Goal: Information Seeking & Learning: Learn about a topic

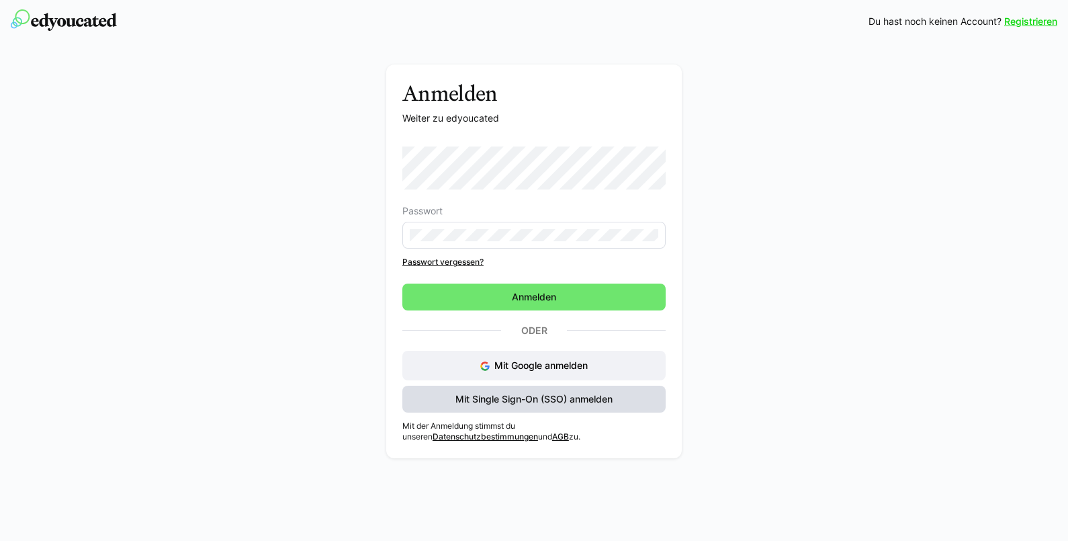
click at [521, 400] on span "Mit Single Sign-On (SSO) anmelden" at bounding box center [534, 398] width 161 height 13
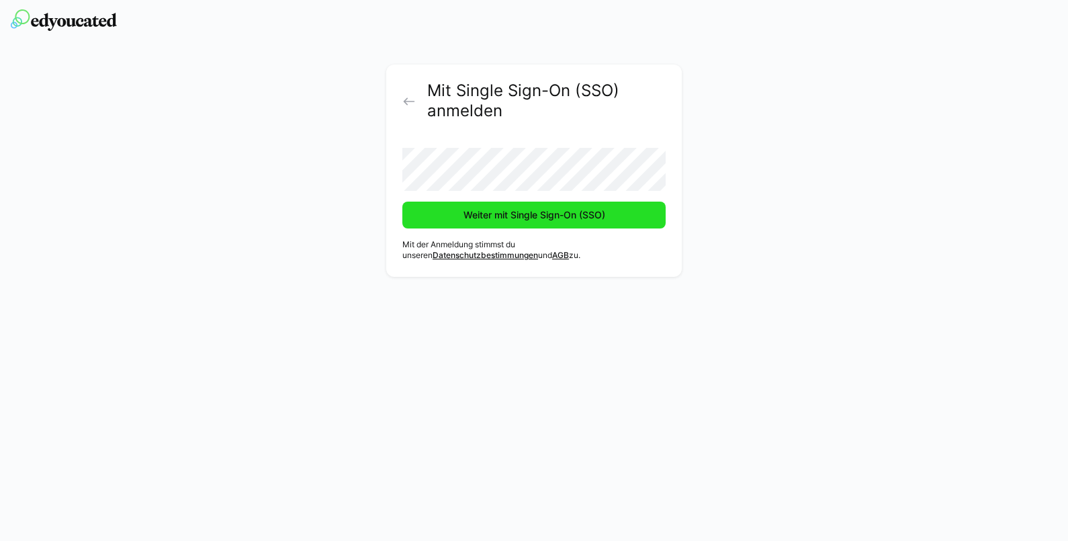
click at [515, 211] on span "Weiter mit Single Sign-On (SSO)" at bounding box center [535, 214] width 146 height 13
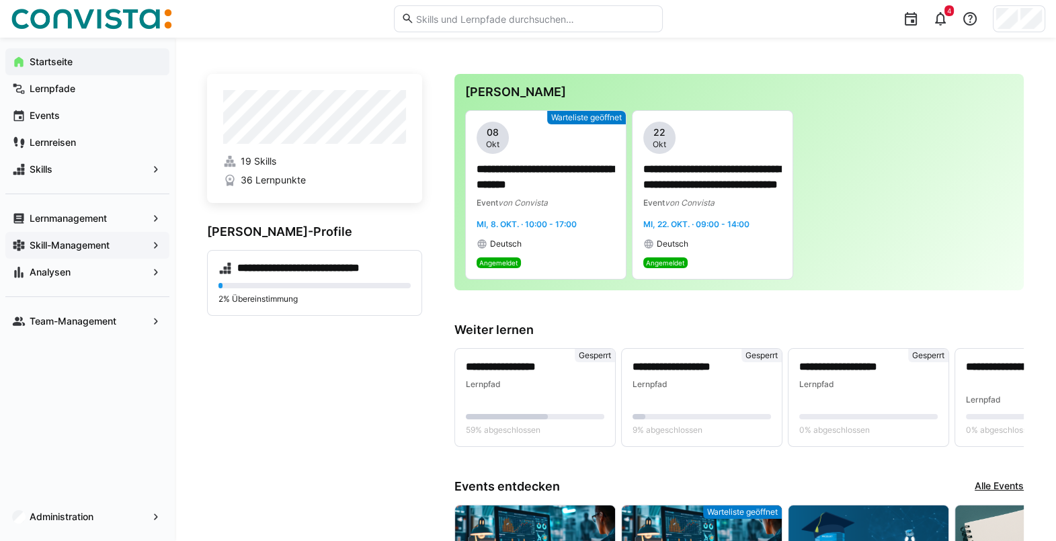
click at [122, 245] on span "Skill-Management" at bounding box center [88, 245] width 120 height 13
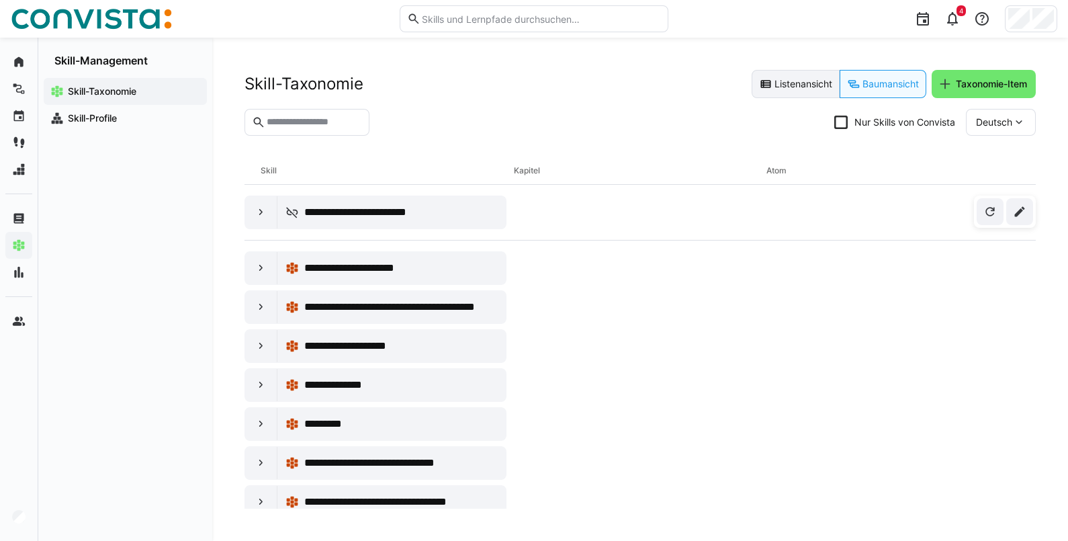
click at [794, 84] on eds-button-option "Listenansicht" at bounding box center [796, 84] width 88 height 28
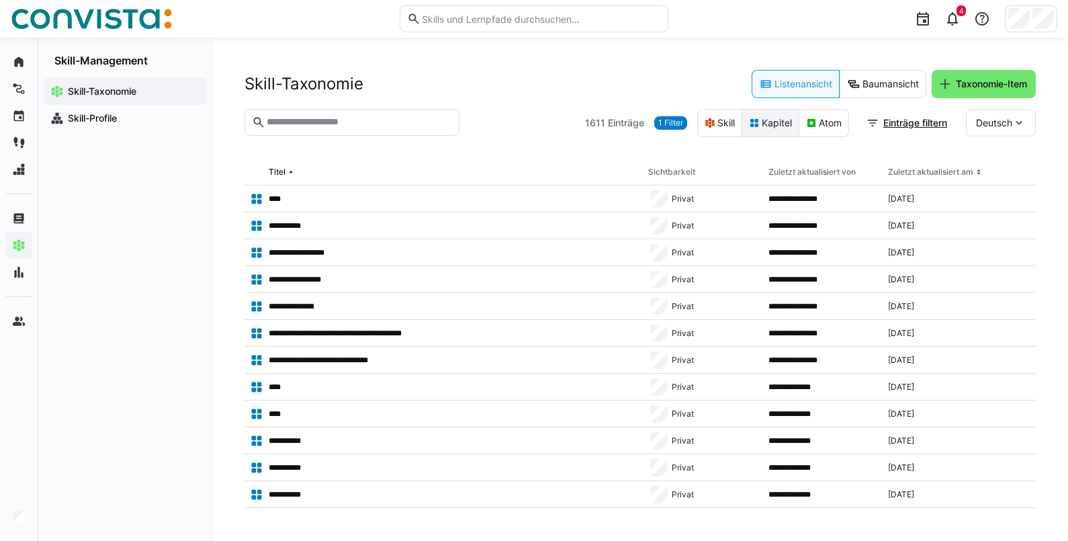
click at [759, 128] on eds-button-option "Kapitel" at bounding box center [771, 123] width 58 height 28
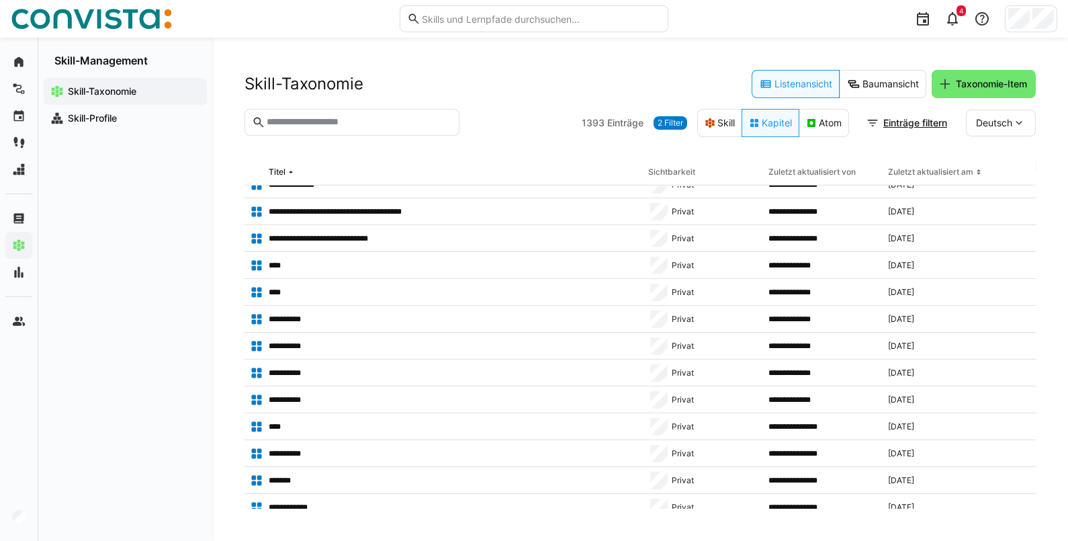
scroll to position [122, 0]
click at [430, 281] on div "****" at bounding box center [444, 291] width 398 height 27
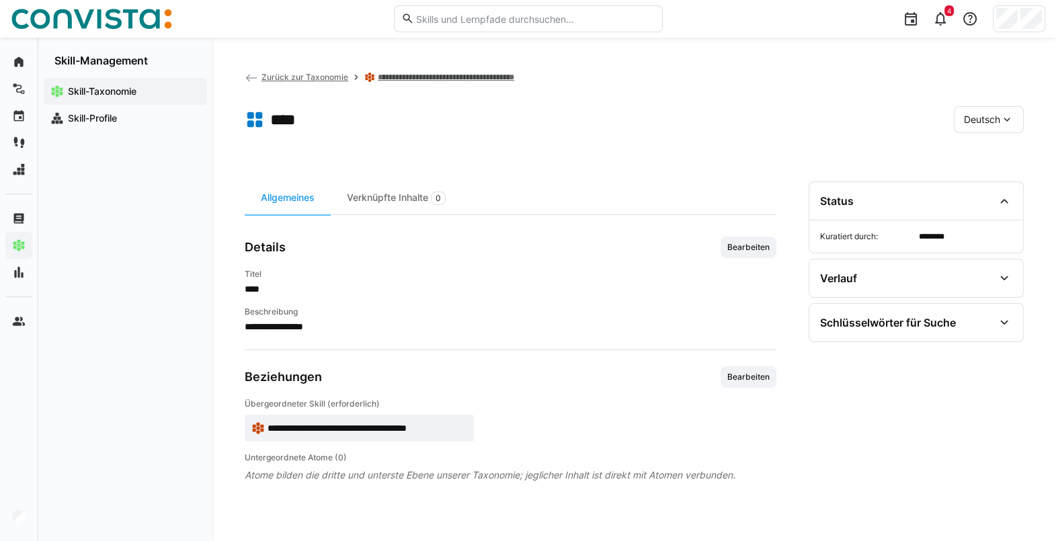
click at [302, 77] on span "Zurück zur Taxonomie" at bounding box center [304, 77] width 87 height 10
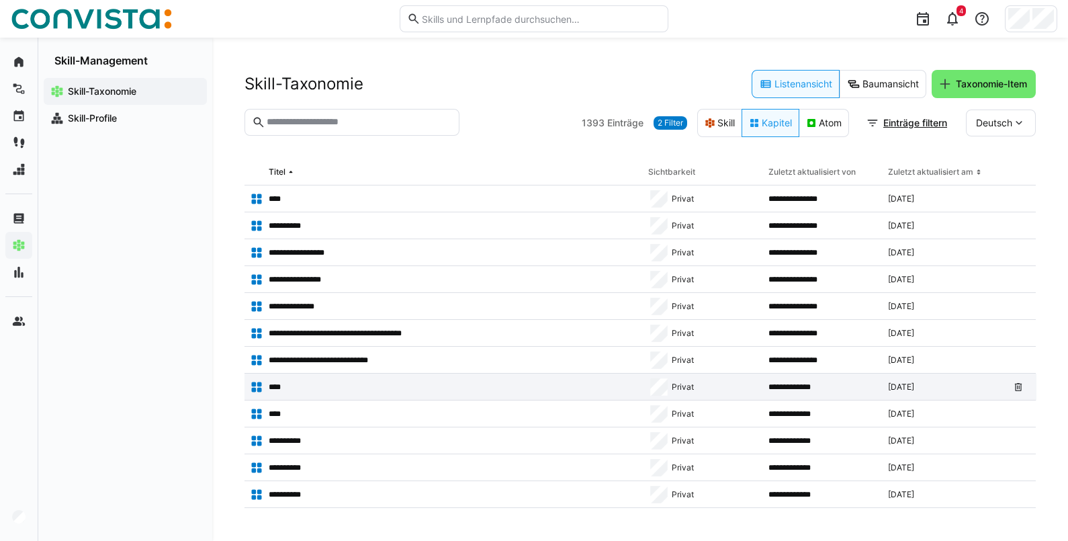
click at [312, 380] on app-table-first-column "****" at bounding box center [444, 386] width 388 height 13
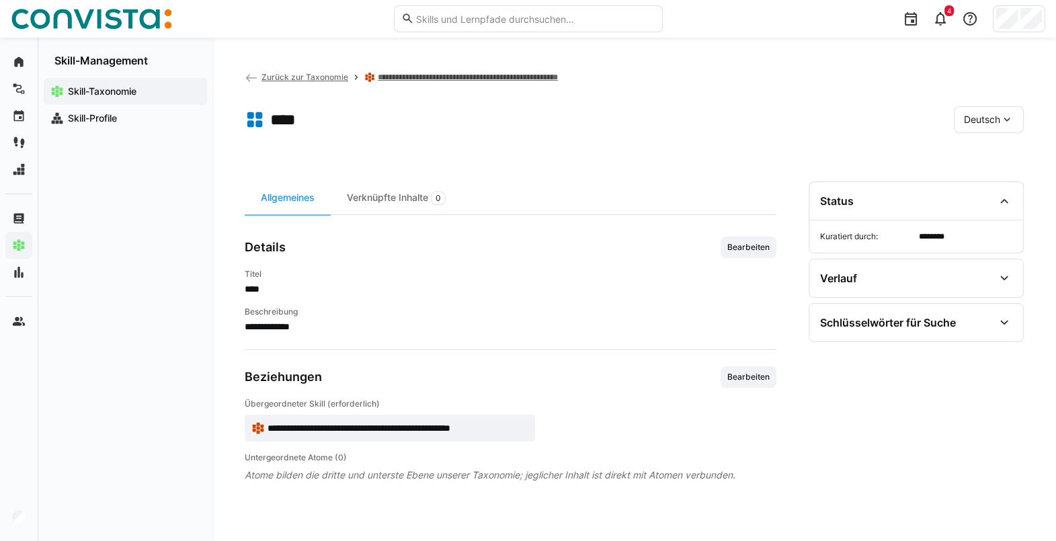
click at [306, 74] on span "Zurück zur Taxonomie" at bounding box center [304, 77] width 87 height 10
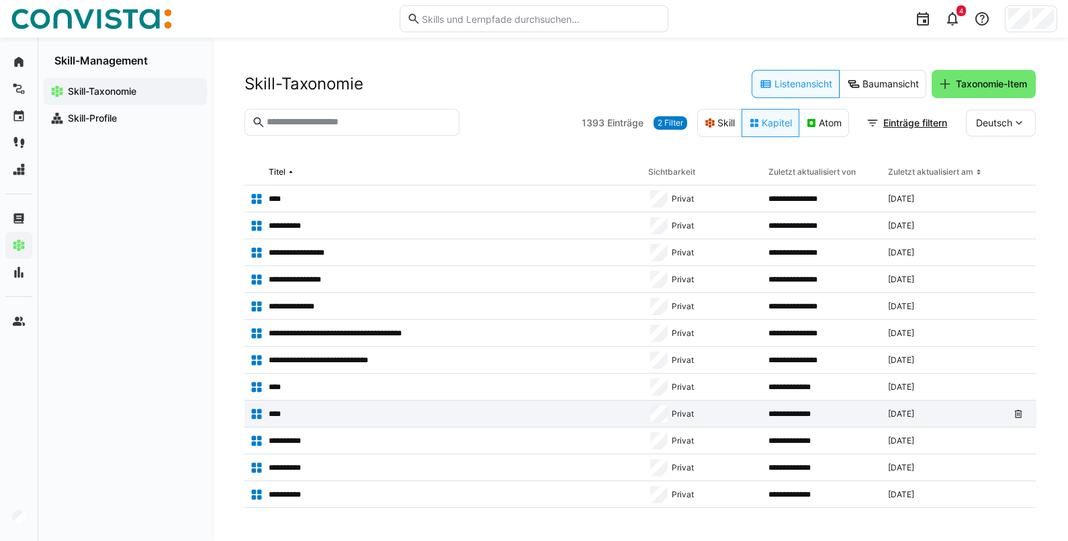
click at [319, 417] on app-table-first-column "****" at bounding box center [444, 413] width 388 height 13
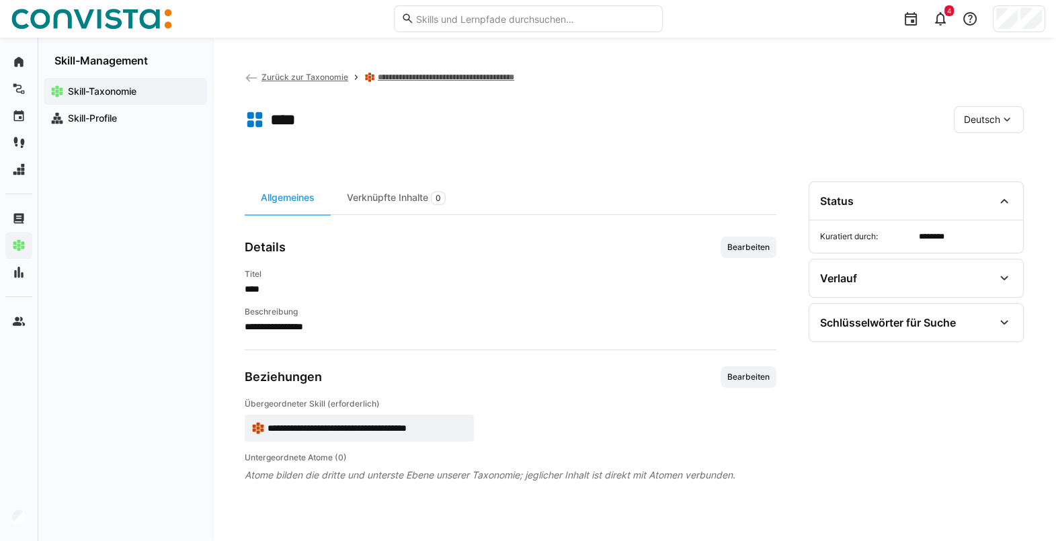
click at [335, 73] on span "Zurück zur Taxonomie" at bounding box center [304, 77] width 87 height 10
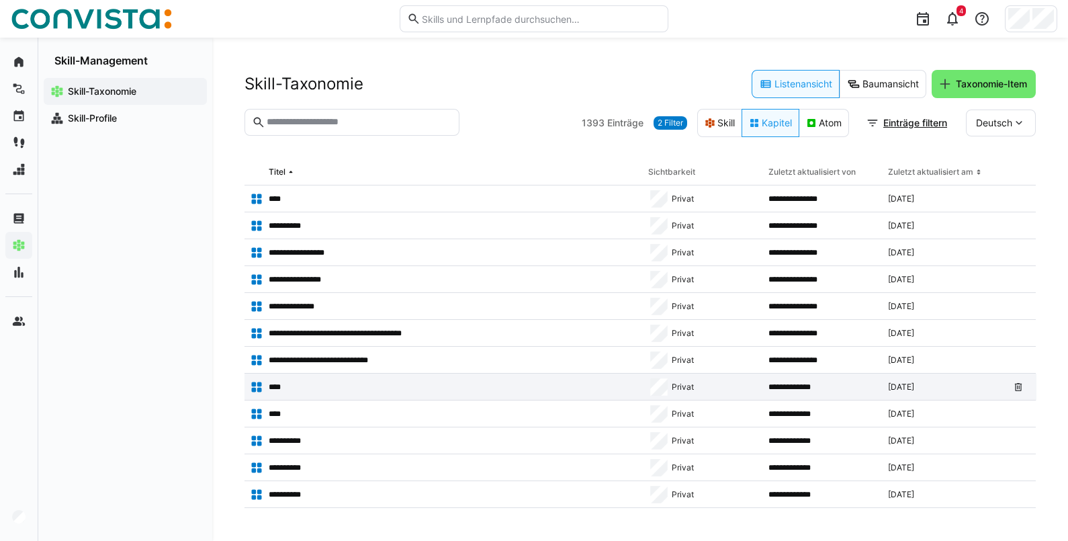
click at [300, 385] on app-table-first-column "****" at bounding box center [444, 386] width 388 height 13
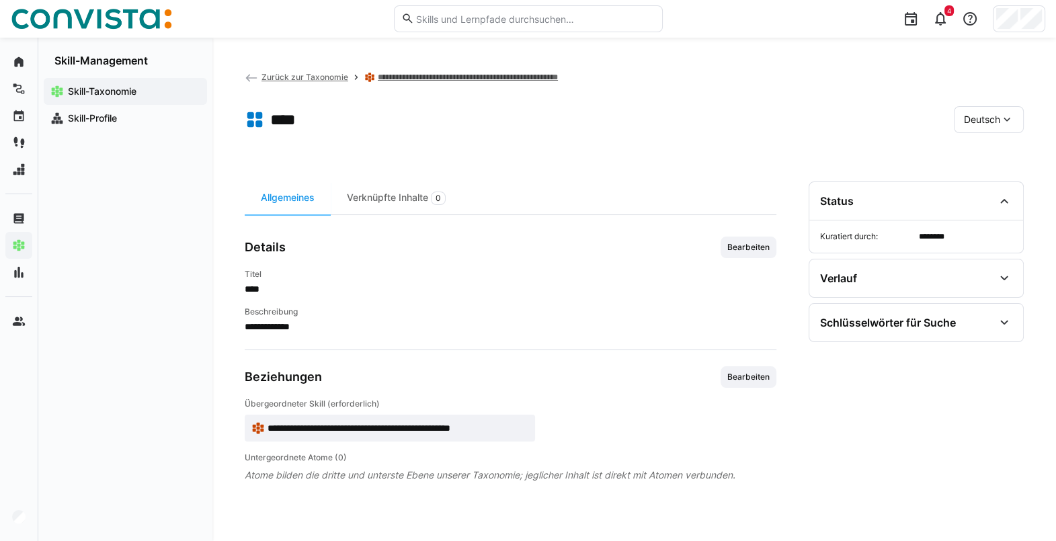
click at [306, 79] on span "Zurück zur Taxonomie" at bounding box center [304, 77] width 87 height 10
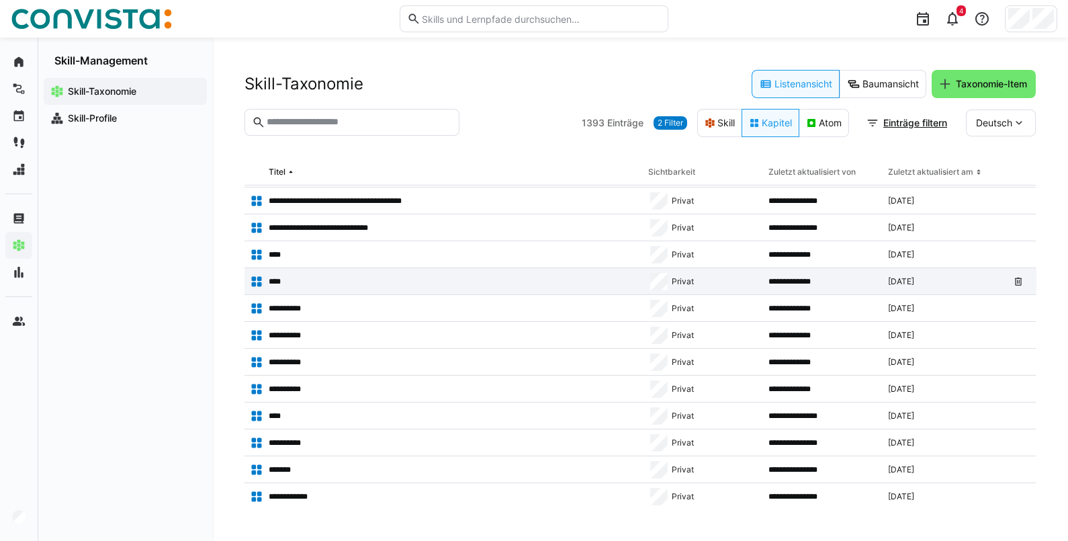
scroll to position [134, 0]
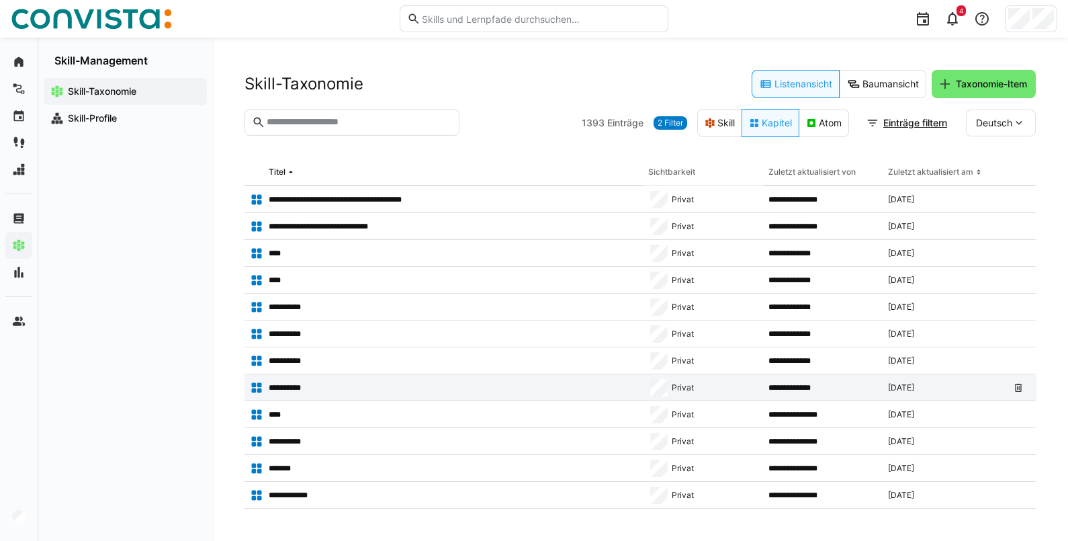
click at [312, 387] on p "**********" at bounding box center [291, 387] width 44 height 11
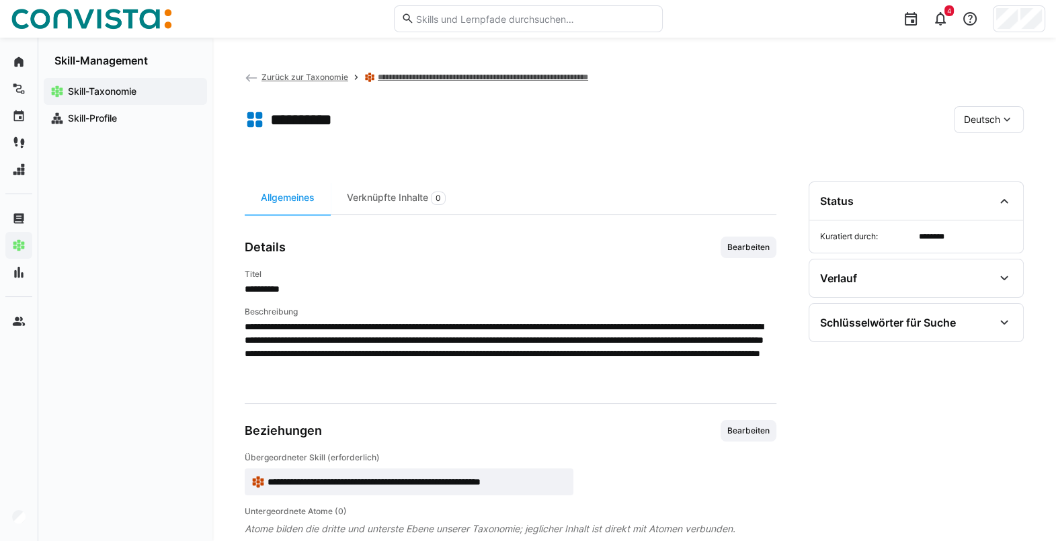
click at [313, 72] on span "Zurück zur Taxonomie" at bounding box center [304, 77] width 87 height 10
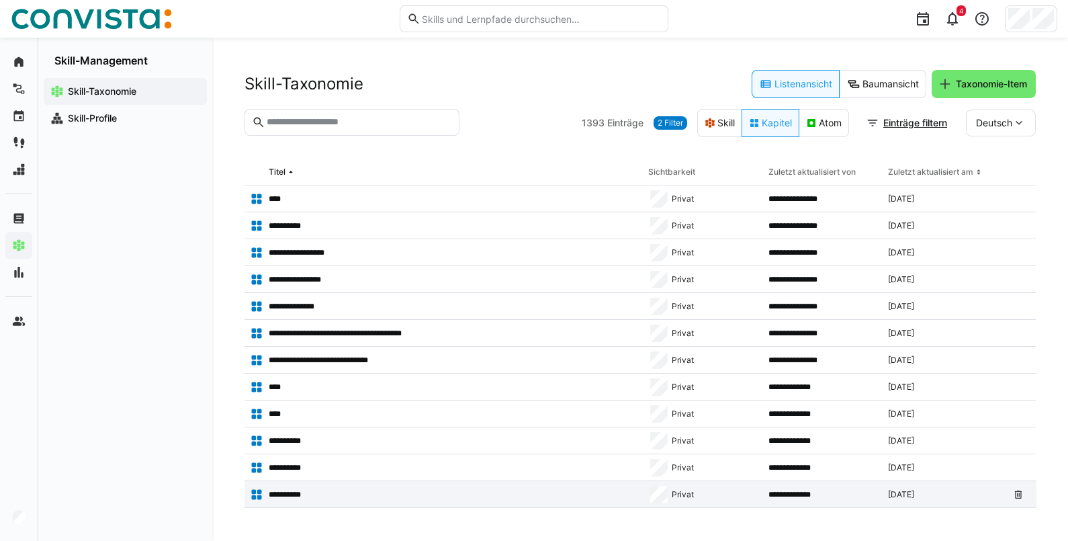
click at [316, 491] on app-table-first-column "**********" at bounding box center [444, 494] width 388 height 13
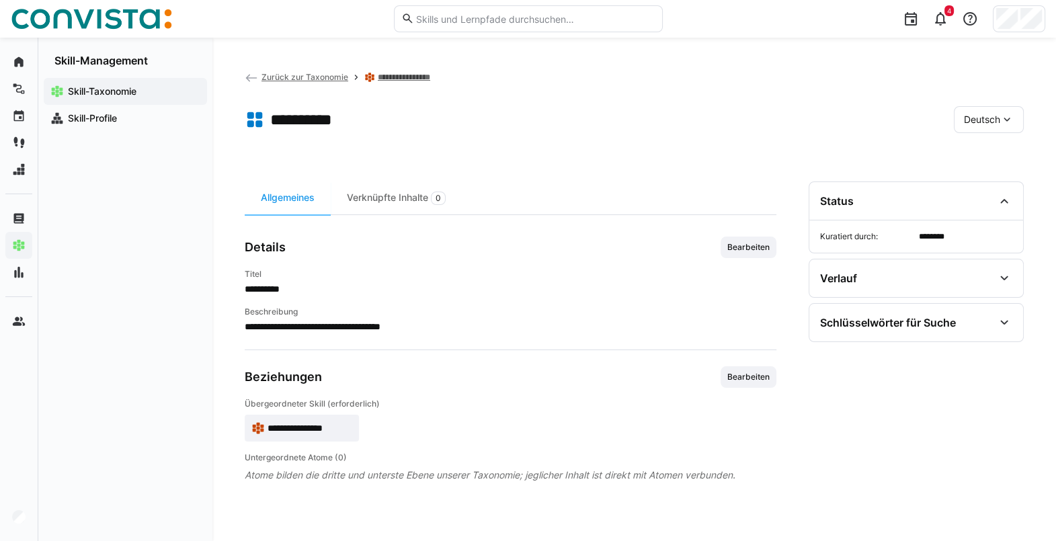
click at [306, 81] on span "Zurück zur Taxonomie" at bounding box center [304, 77] width 87 height 10
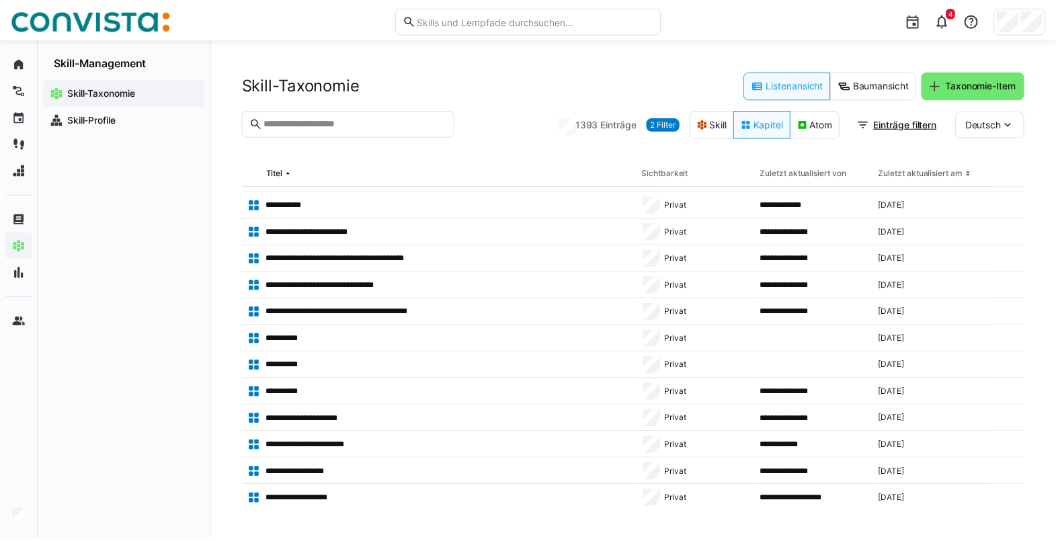
scroll to position [780, 0]
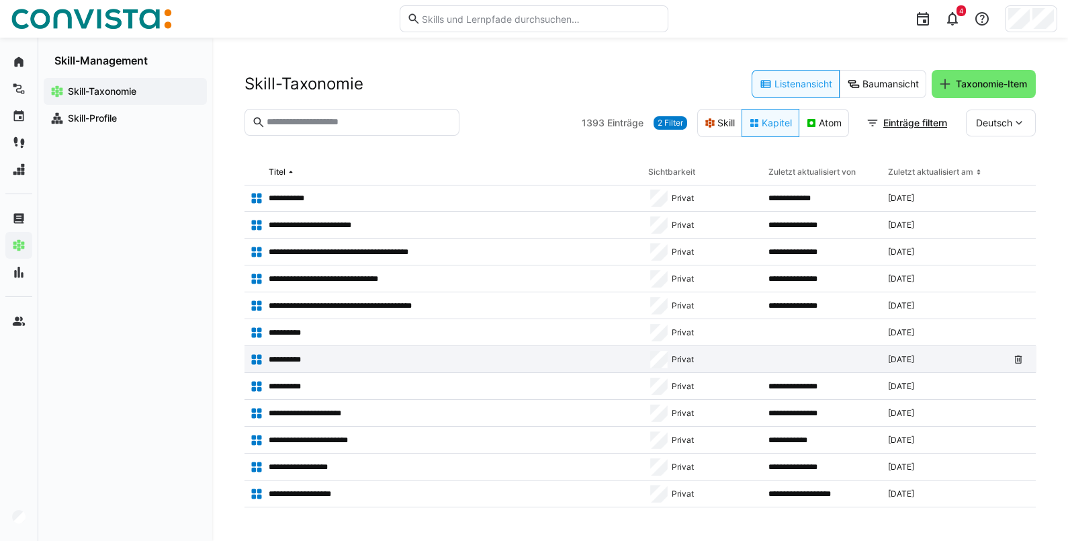
click at [430, 370] on div "**********" at bounding box center [444, 359] width 398 height 27
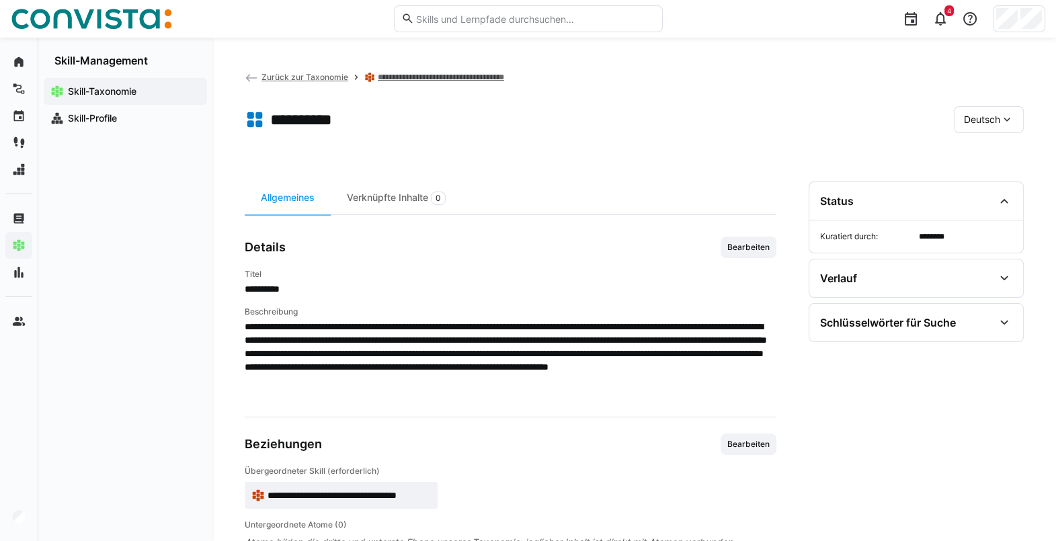
scroll to position [39, 0]
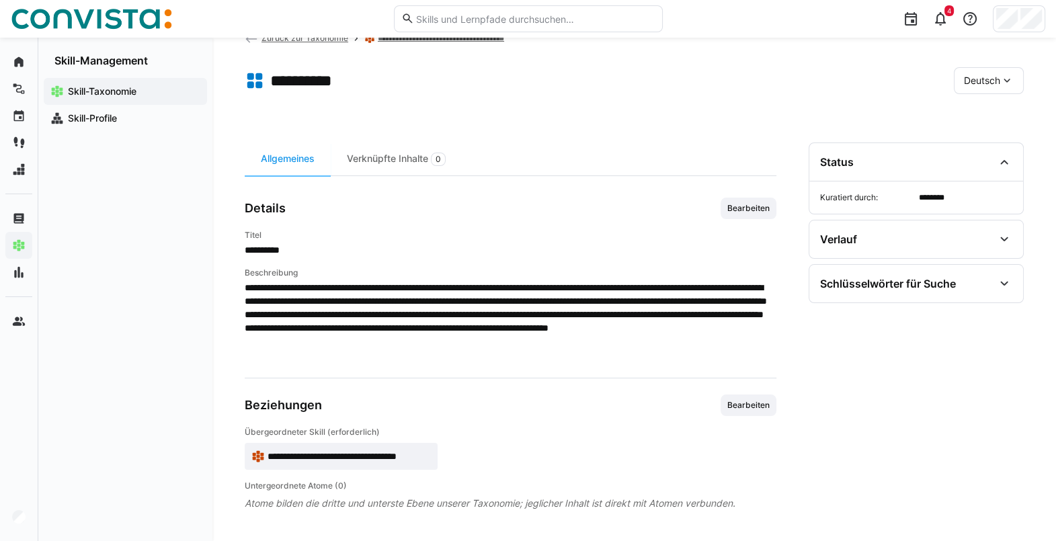
click at [326, 43] on app-back-navigation "Zurück zur Taxonomie" at bounding box center [296, 38] width 103 height 15
click at [319, 38] on span "Zurück zur Taxonomie" at bounding box center [304, 38] width 87 height 10
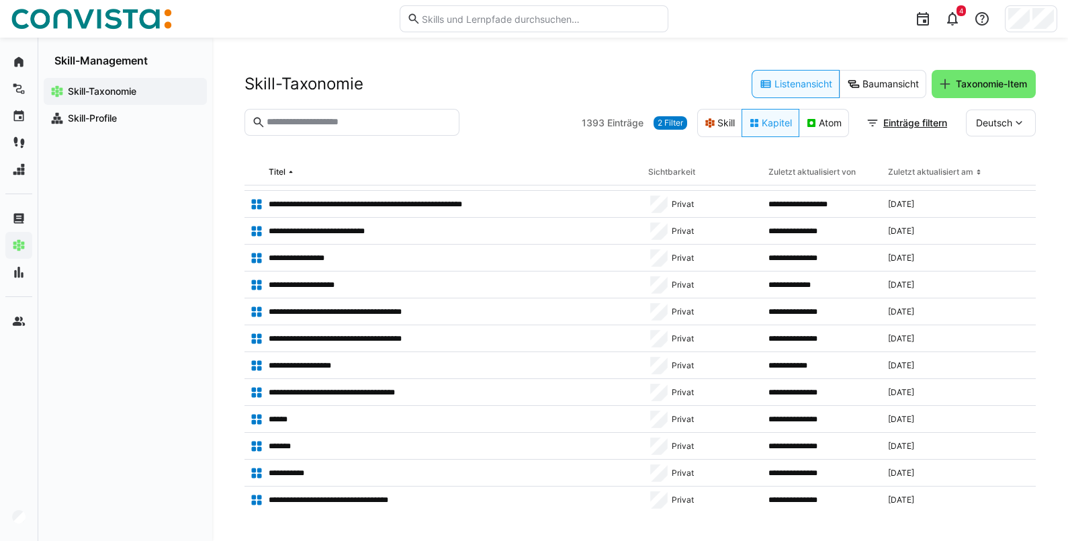
scroll to position [1664, 0]
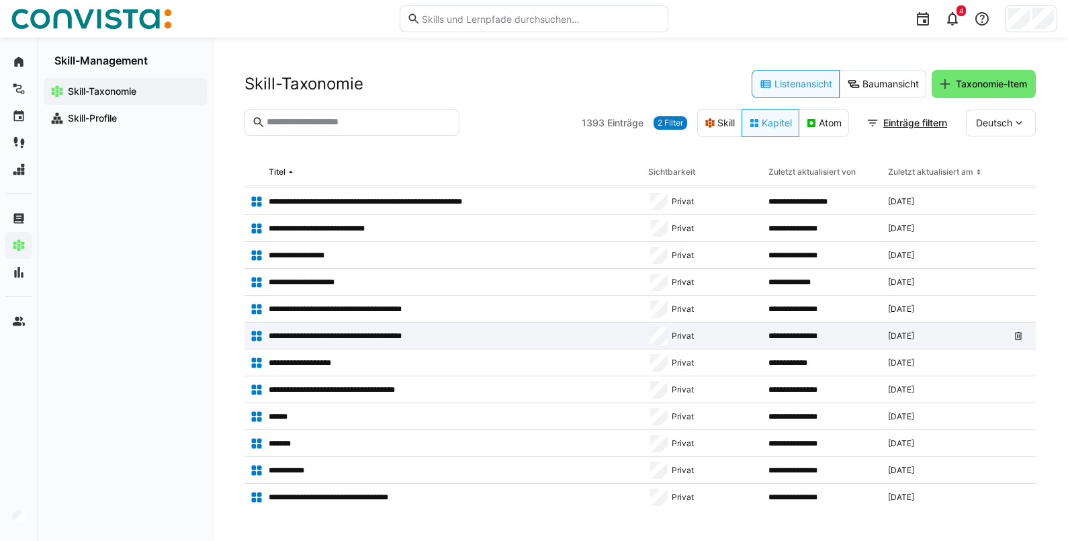
click at [337, 332] on p "**********" at bounding box center [354, 336] width 170 height 11
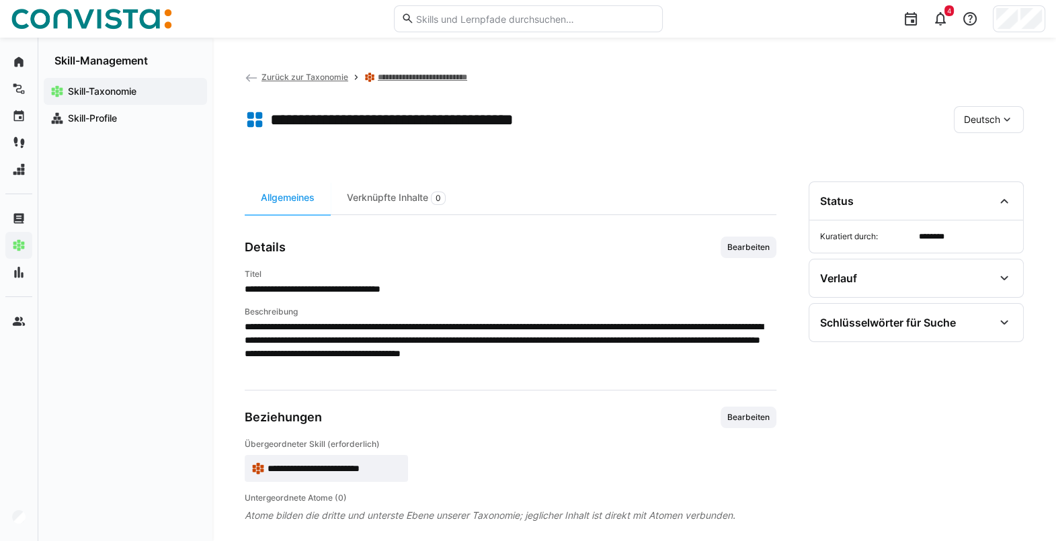
click at [312, 77] on span "Zurück zur Taxonomie" at bounding box center [304, 77] width 87 height 10
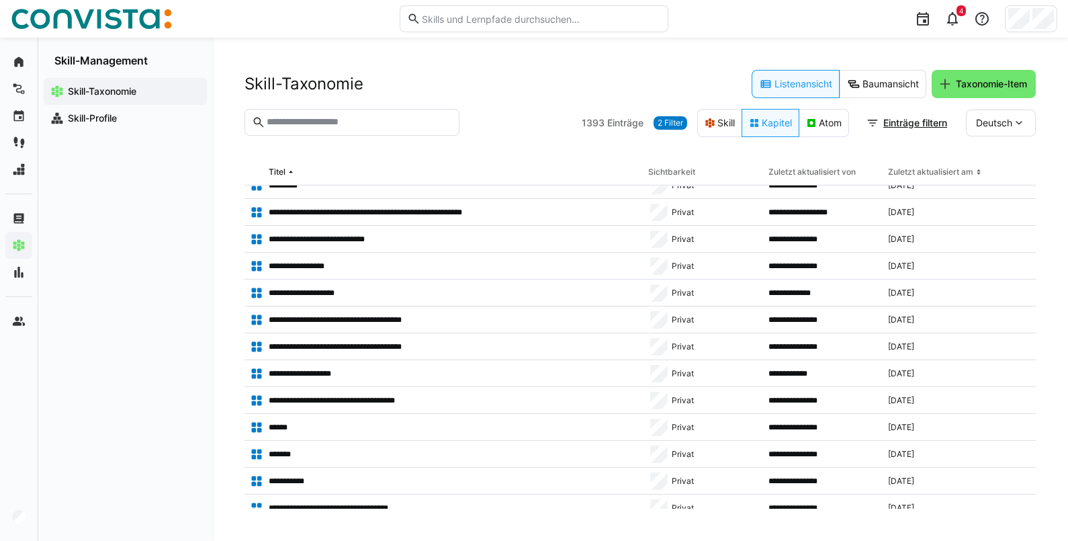
scroll to position [1643, 0]
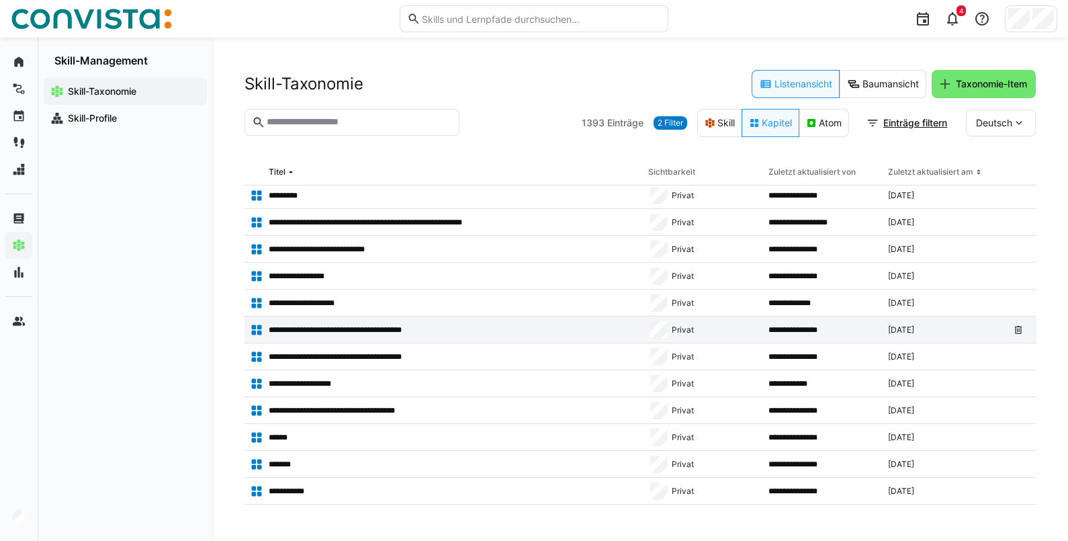
click at [342, 336] on div "**********" at bounding box center [444, 329] width 398 height 27
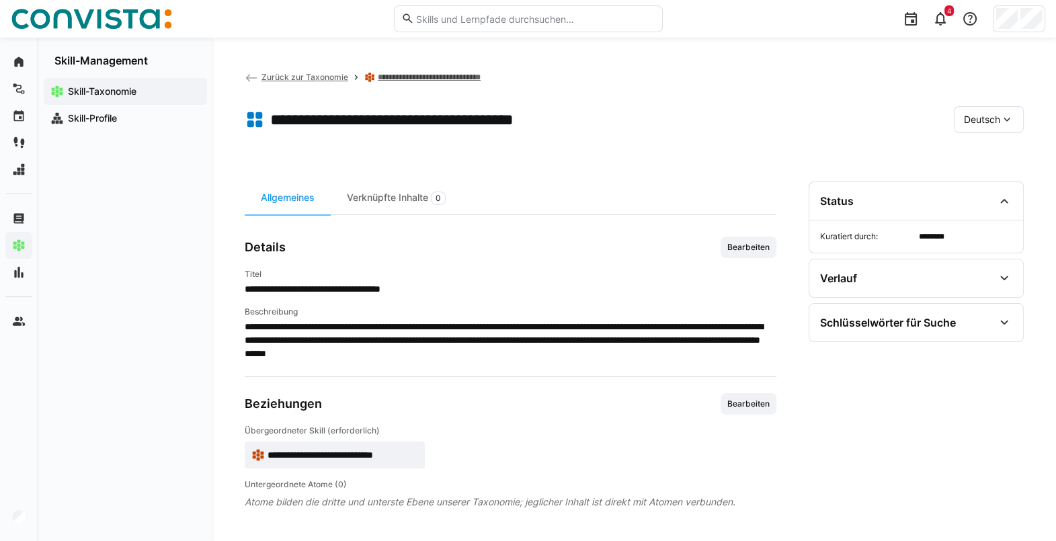
click at [312, 77] on span "Zurück zur Taxonomie" at bounding box center [304, 77] width 87 height 10
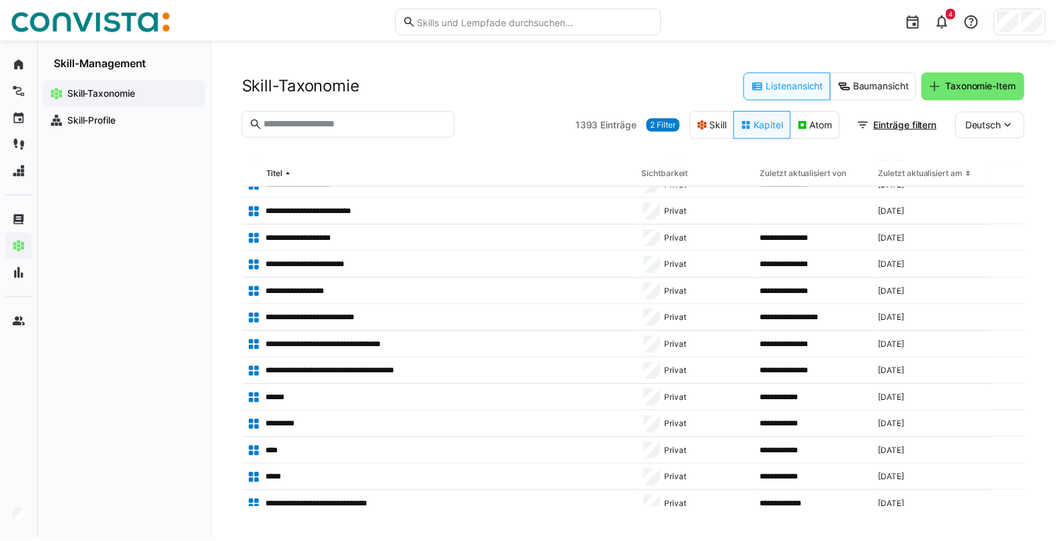
scroll to position [37117, 0]
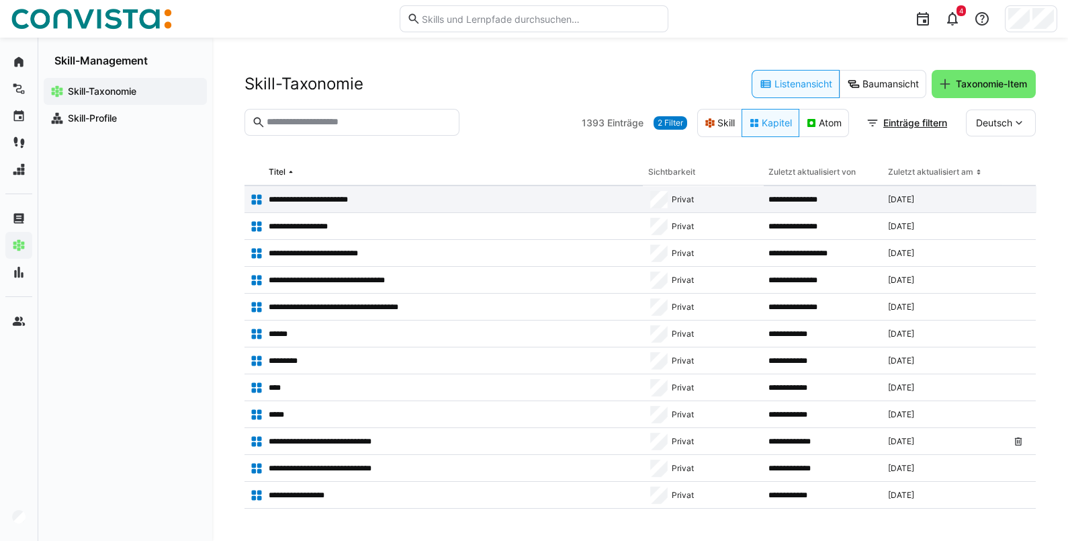
drag, startPoint x: 974, startPoint y: 527, endPoint x: 277, endPoint y: 198, distance: 770.7
click at [415, 233] on div "**********" at bounding box center [640, 289] width 856 height 503
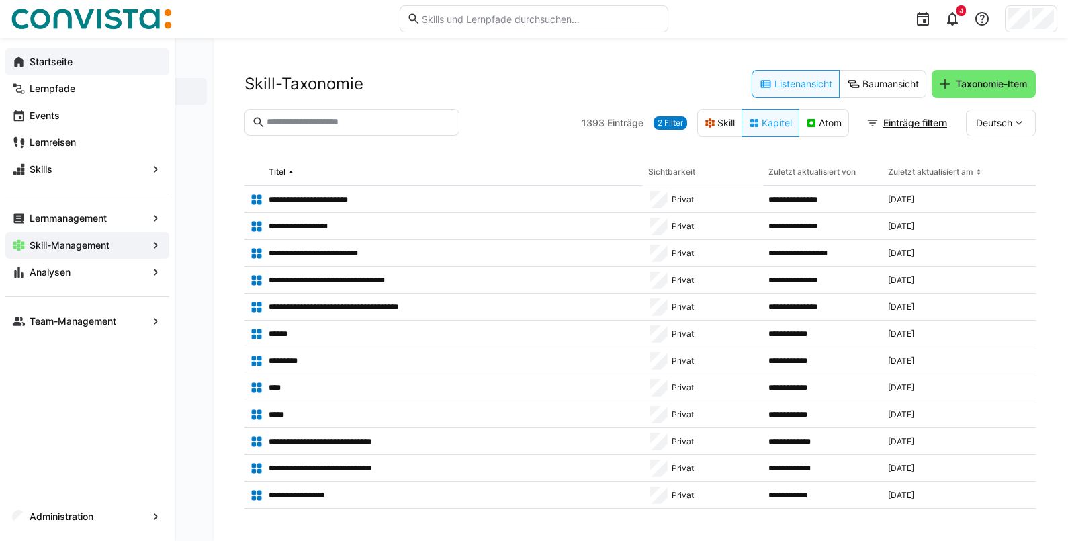
click at [22, 67] on eds-icon at bounding box center [18, 61] width 13 height 13
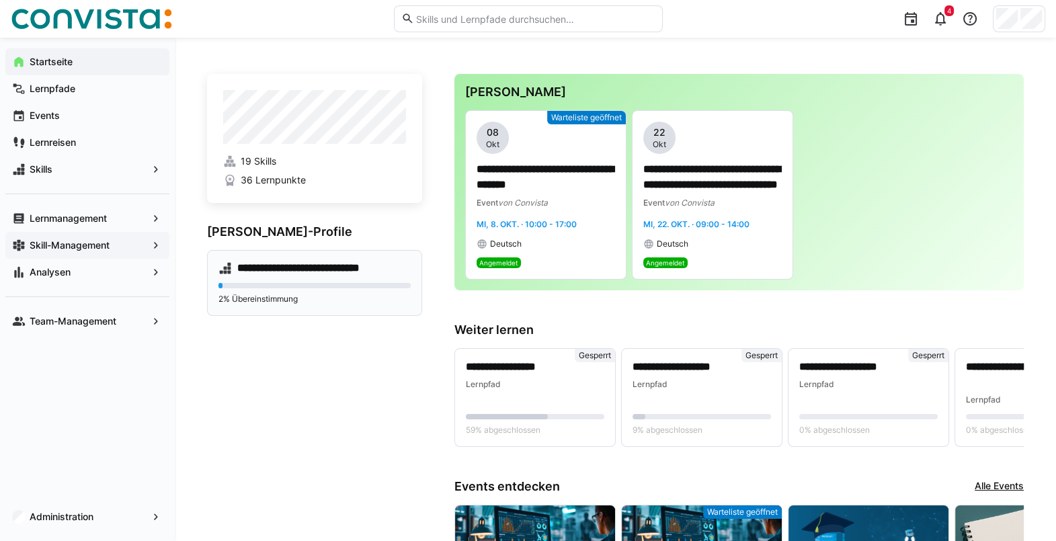
click at [310, 277] on div "**********" at bounding box center [314, 283] width 215 height 66
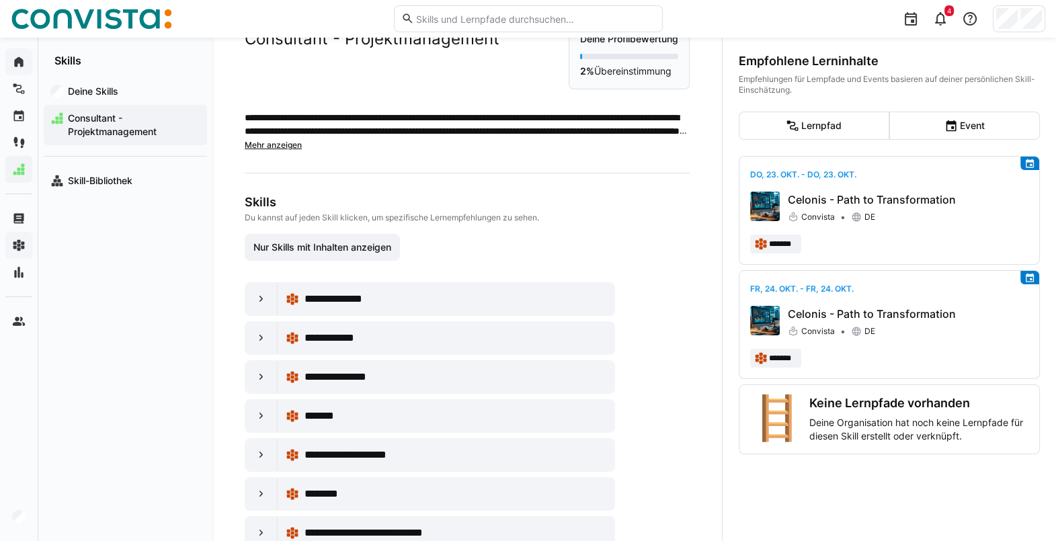
scroll to position [204, 0]
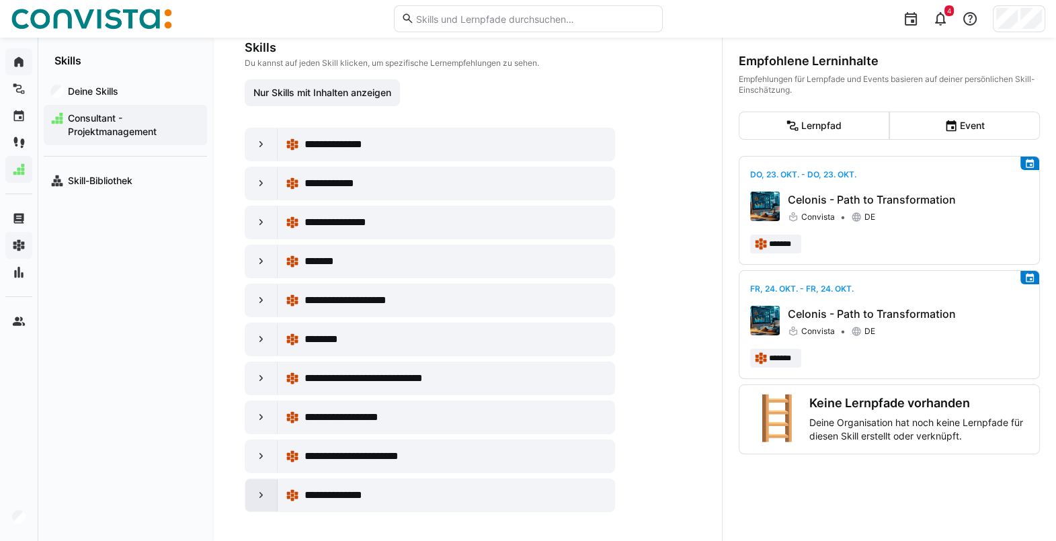
click at [259, 494] on eds-icon at bounding box center [261, 494] width 13 height 13
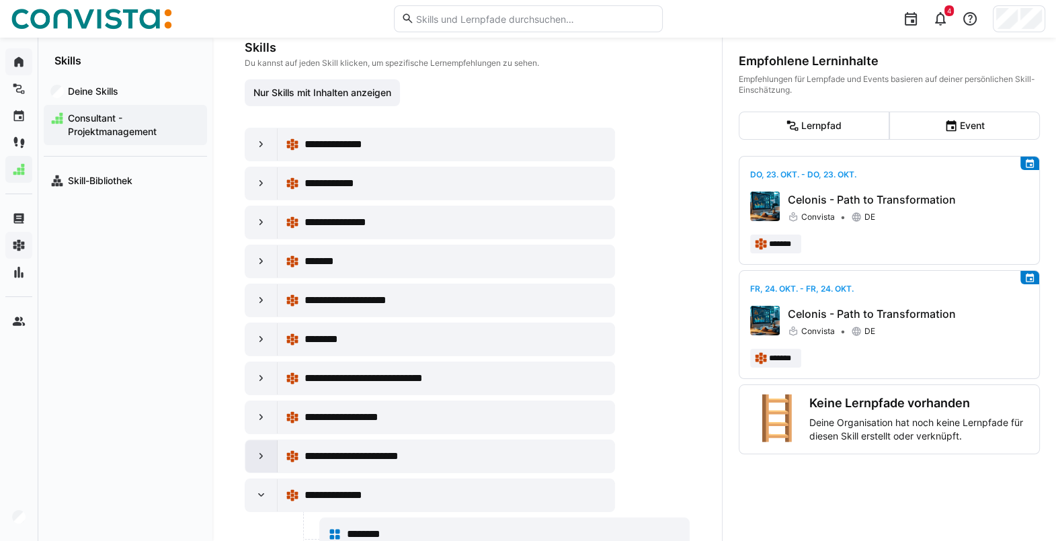
click at [263, 452] on eds-icon at bounding box center [261, 456] width 13 height 13
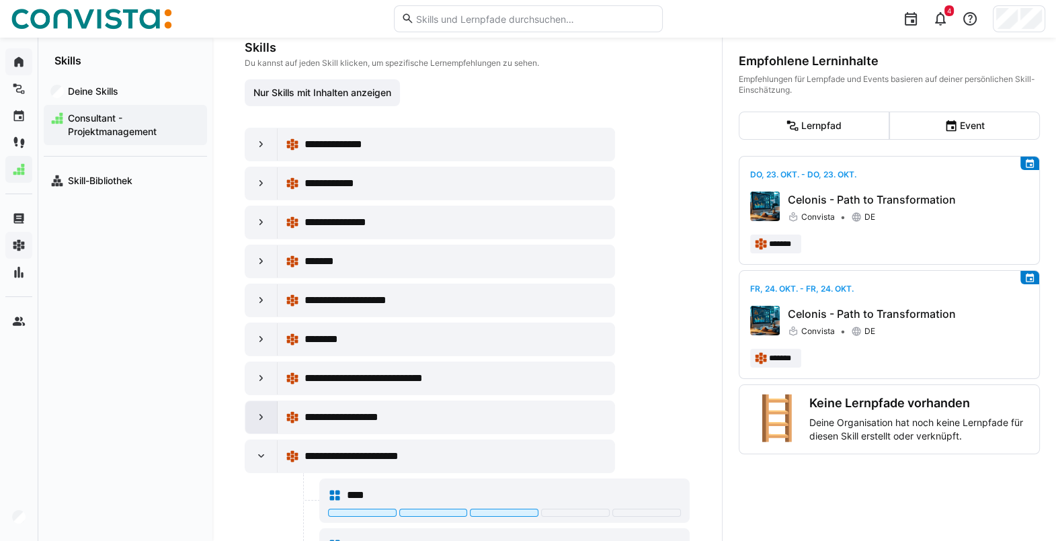
click at [261, 411] on eds-icon at bounding box center [261, 417] width 13 height 13
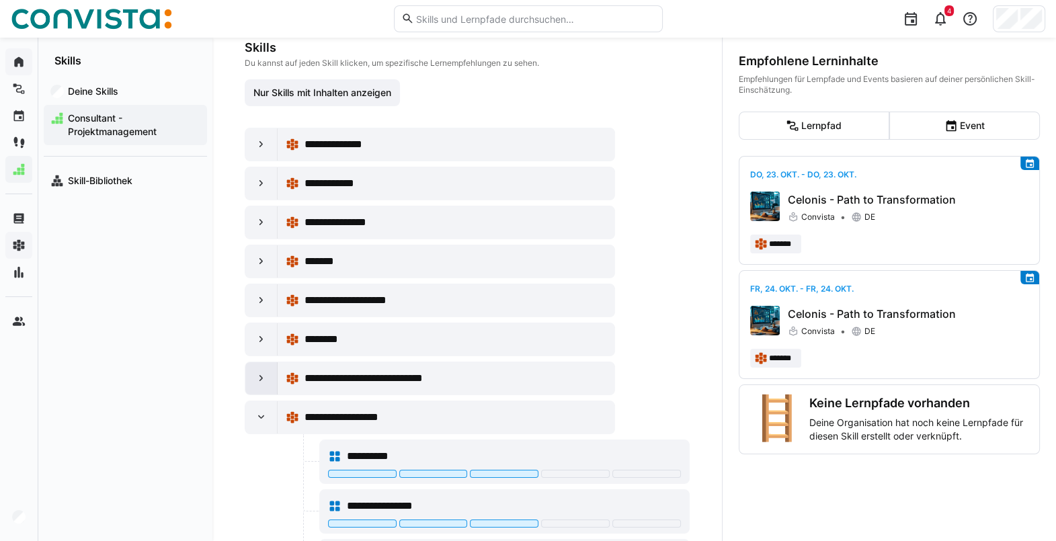
click at [261, 384] on div at bounding box center [261, 378] width 32 height 32
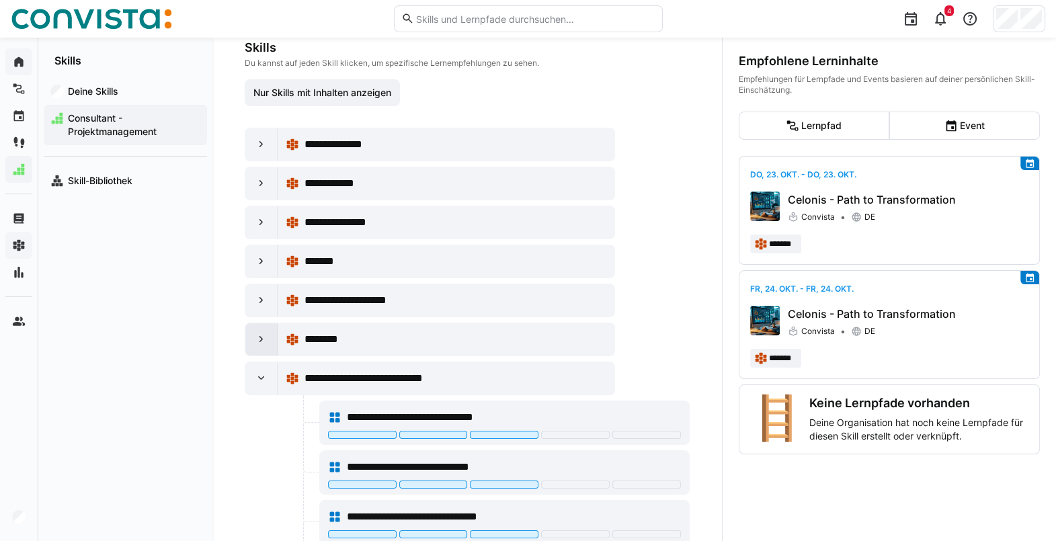
click at [255, 323] on div at bounding box center [261, 339] width 32 height 32
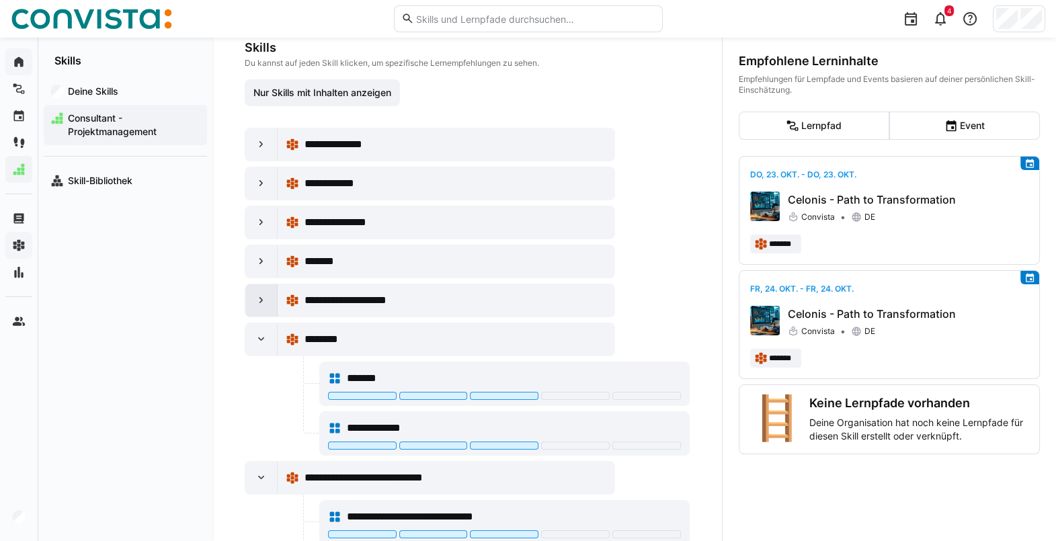
click at [256, 300] on eds-icon at bounding box center [261, 300] width 13 height 13
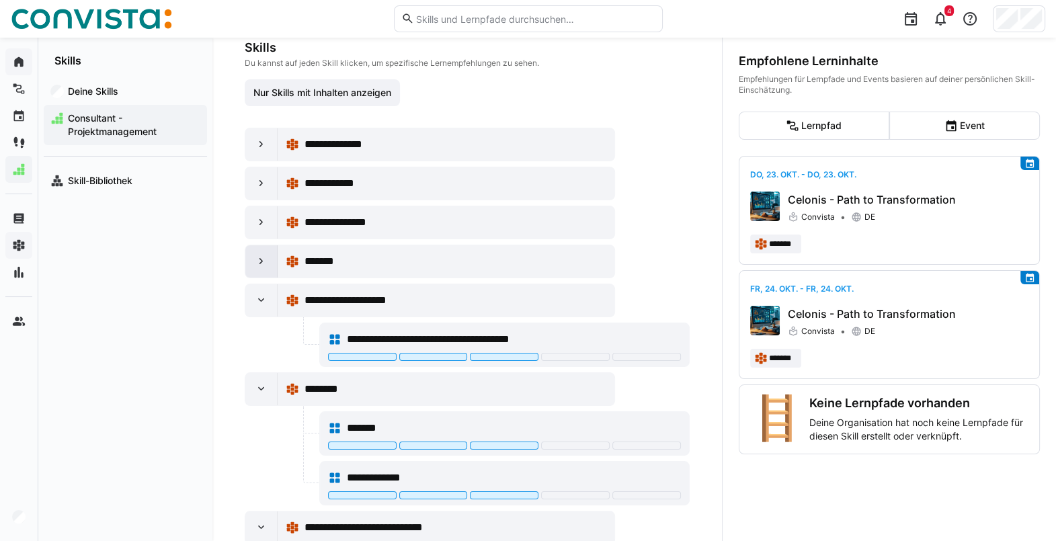
click at [259, 255] on eds-icon at bounding box center [261, 261] width 13 height 13
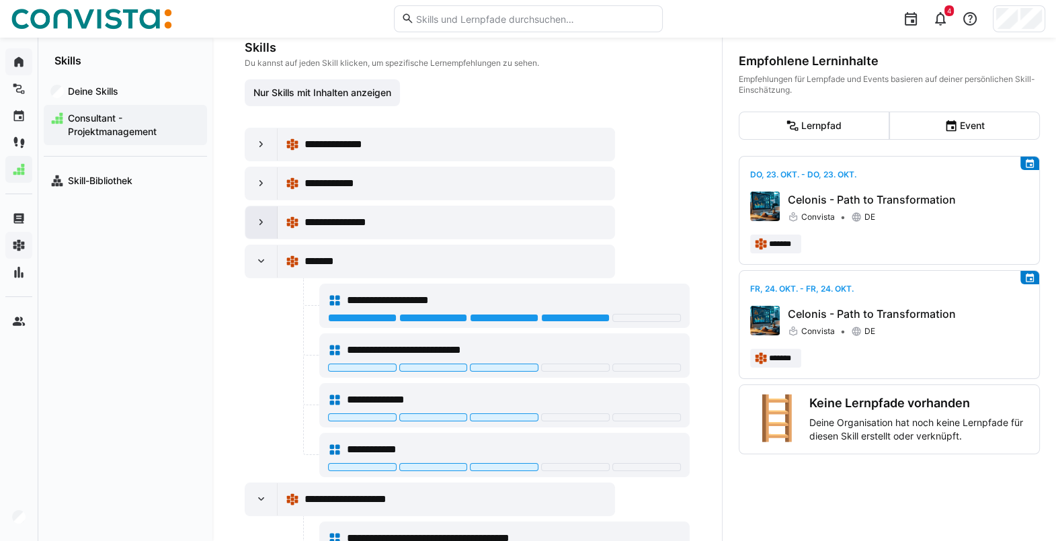
click at [259, 216] on eds-icon at bounding box center [261, 222] width 13 height 13
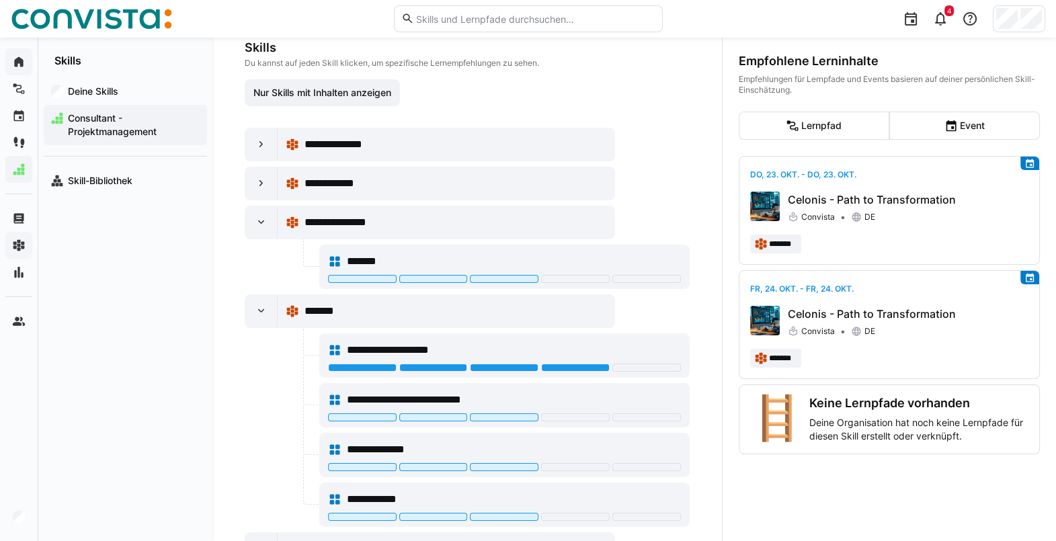
click at [256, 174] on div at bounding box center [261, 183] width 32 height 32
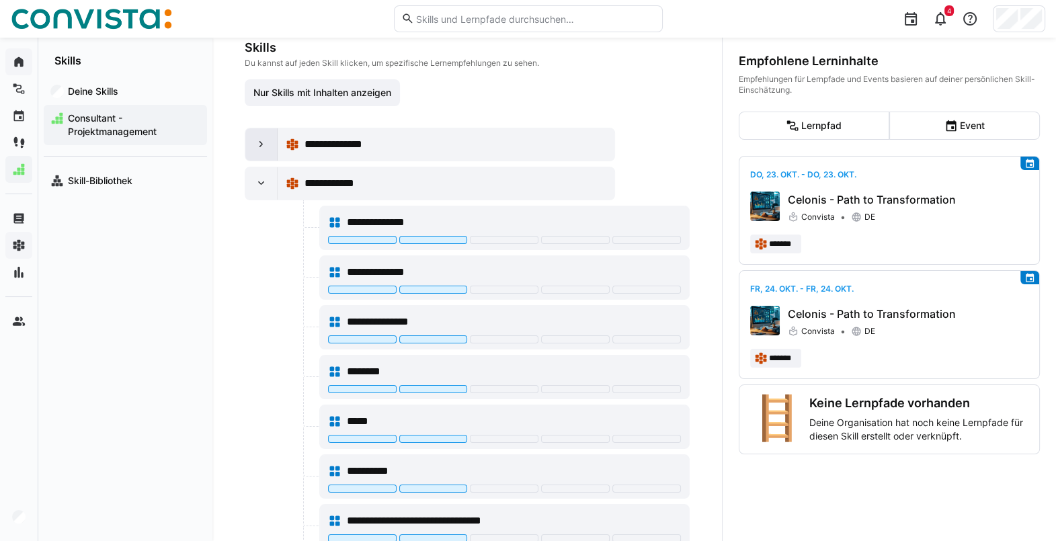
click at [259, 136] on div at bounding box center [261, 144] width 32 height 32
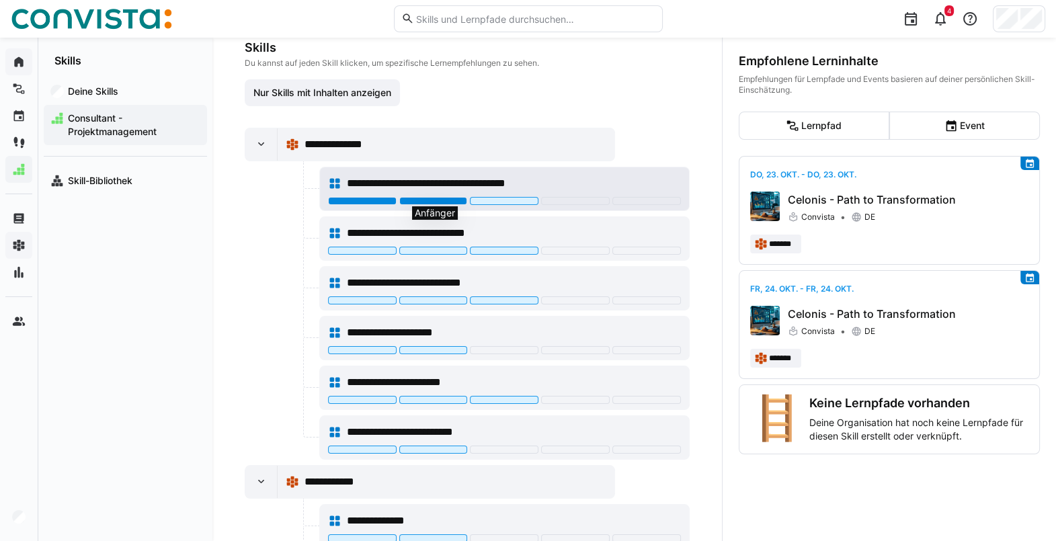
click at [421, 202] on div at bounding box center [433, 201] width 69 height 8
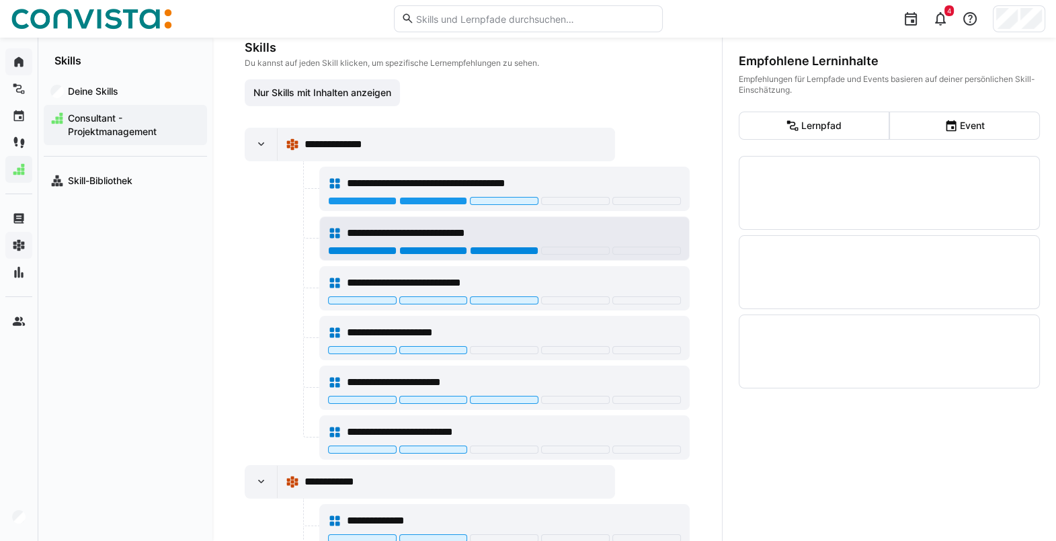
click at [486, 249] on div at bounding box center [504, 251] width 69 height 8
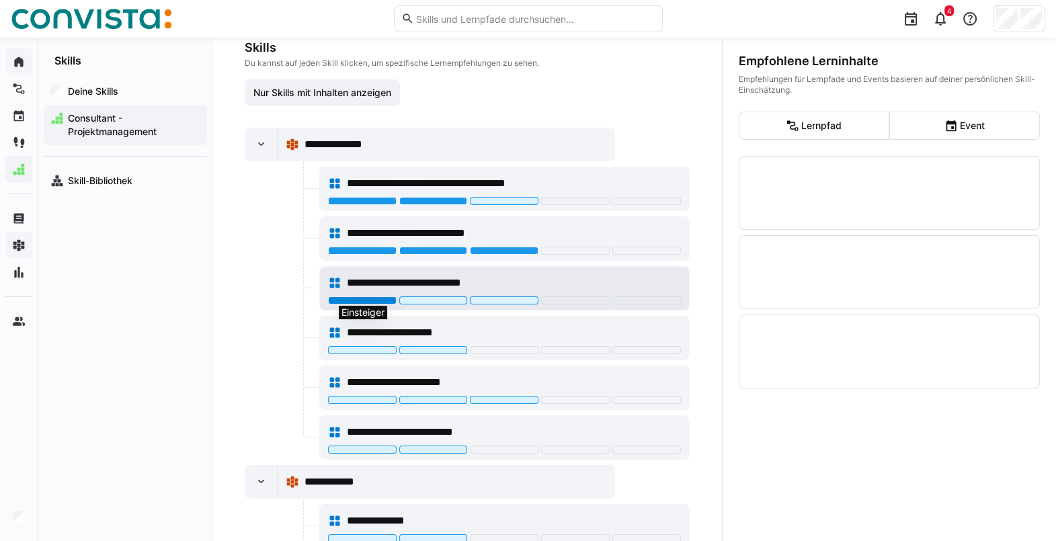
click at [386, 299] on div at bounding box center [362, 300] width 69 height 8
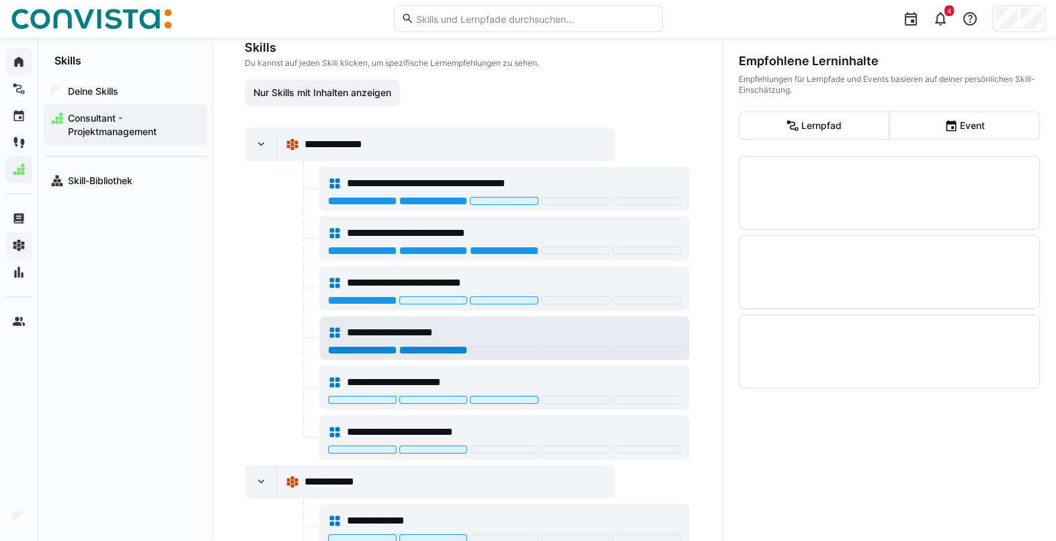
click at [431, 349] on div at bounding box center [433, 350] width 69 height 8
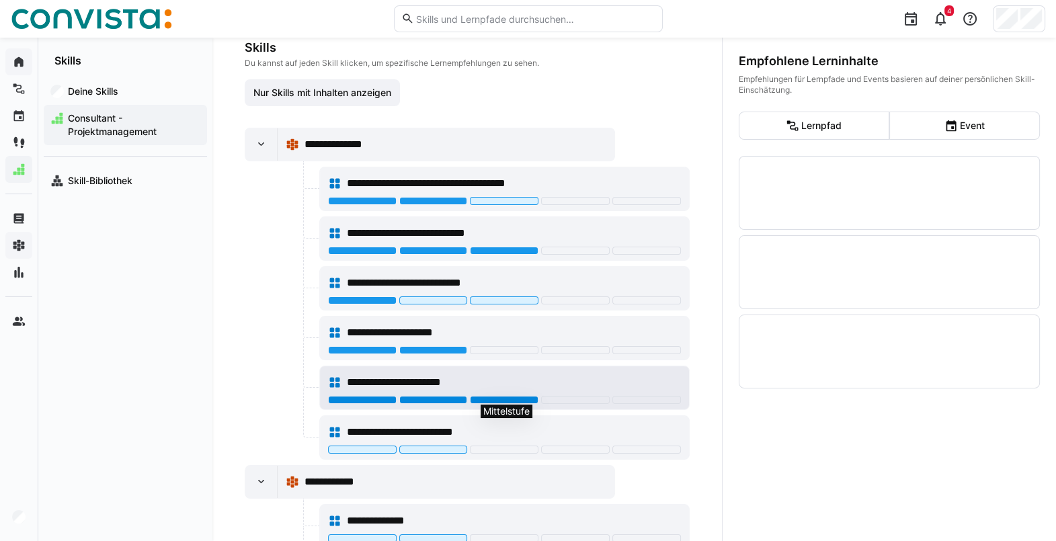
click at [487, 399] on div at bounding box center [504, 400] width 69 height 8
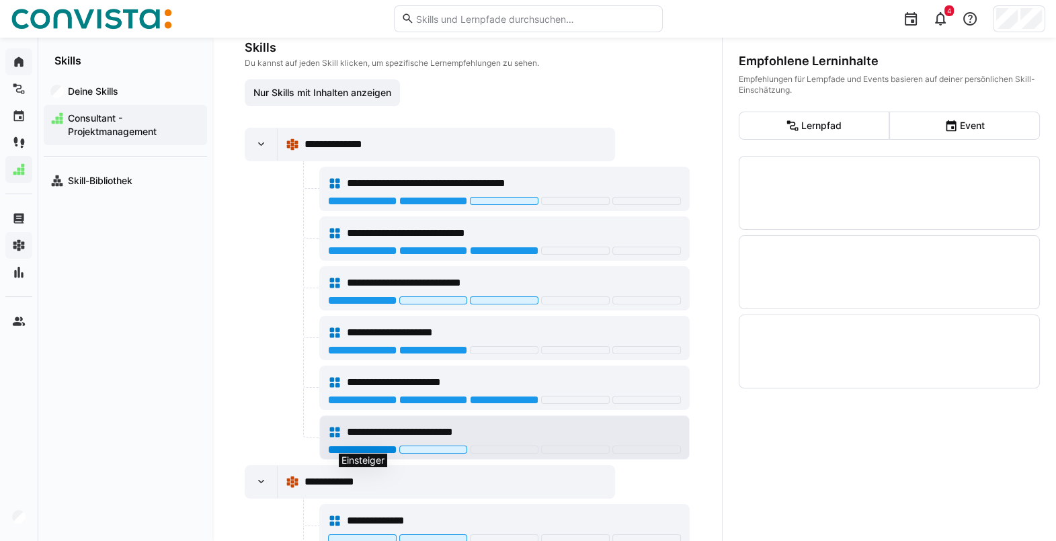
click at [384, 447] on div at bounding box center [362, 449] width 69 height 8
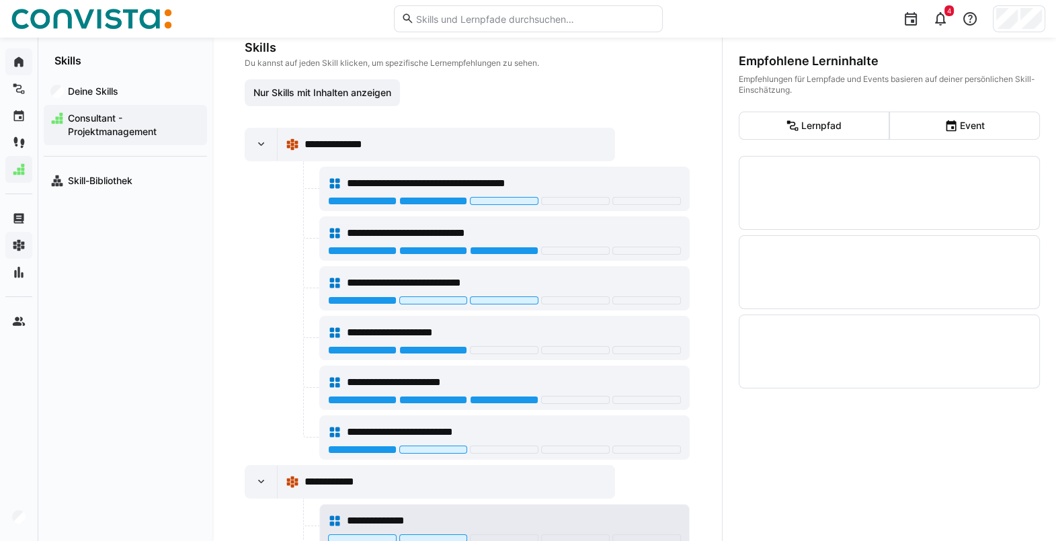
click at [426, 529] on div "**********" at bounding box center [504, 520] width 353 height 27
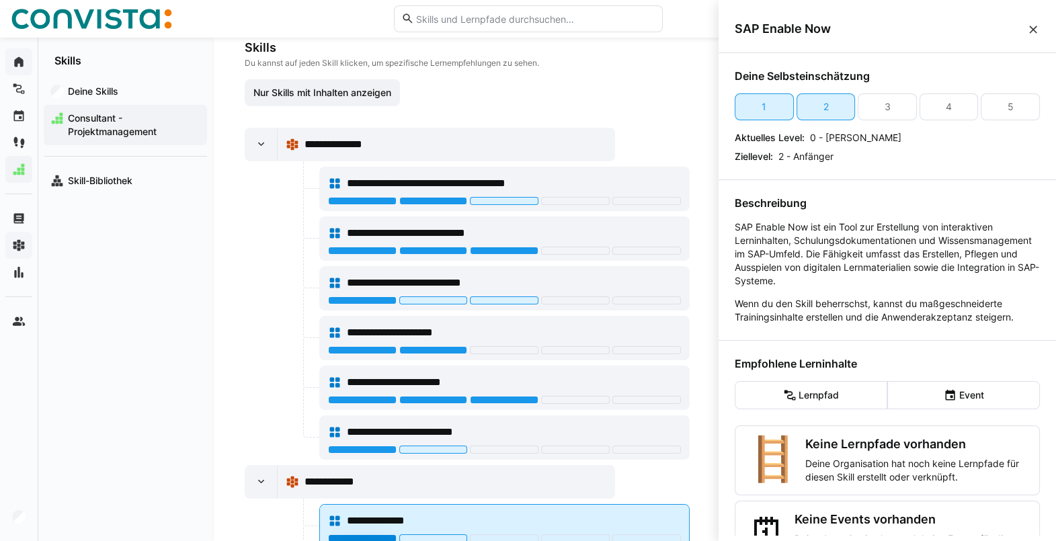
click at [386, 534] on div at bounding box center [362, 538] width 69 height 8
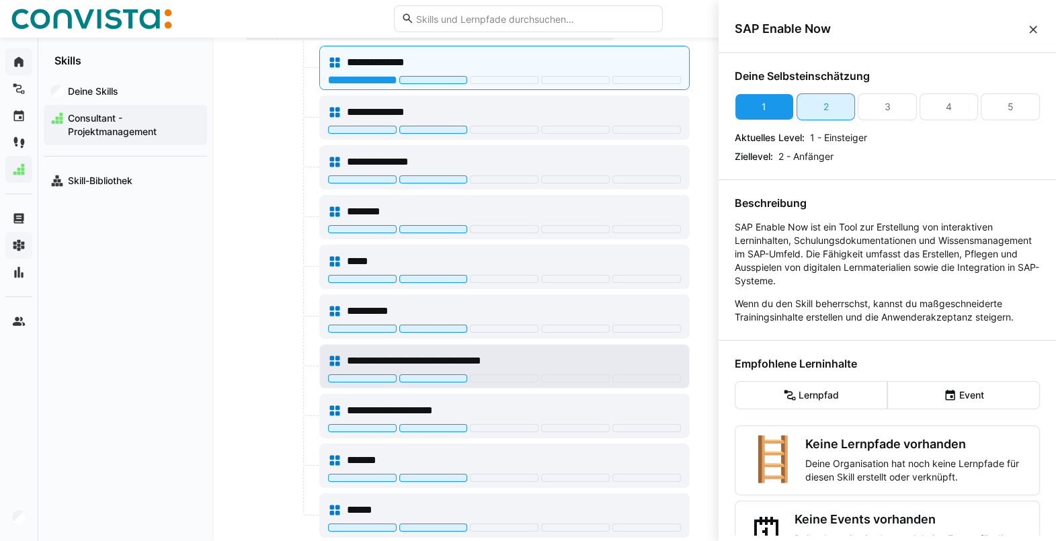
scroll to position [648, 0]
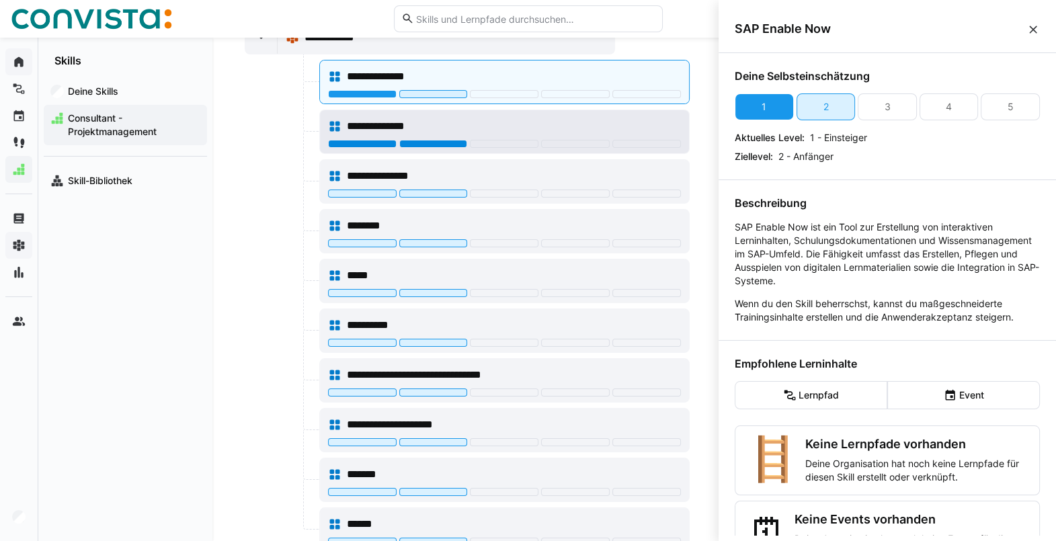
click at [436, 140] on div at bounding box center [433, 144] width 69 height 8
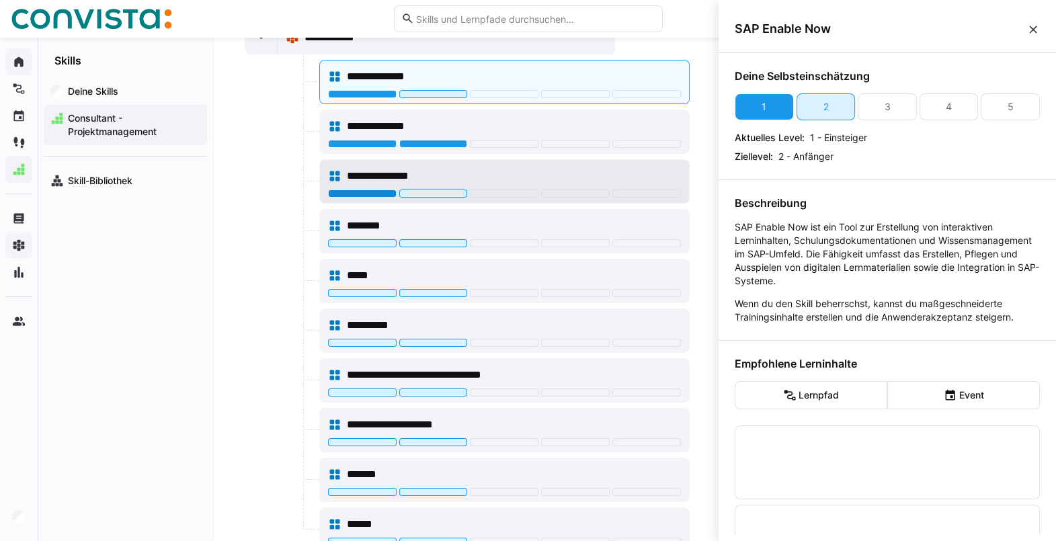
click at [363, 192] on div at bounding box center [362, 193] width 69 height 8
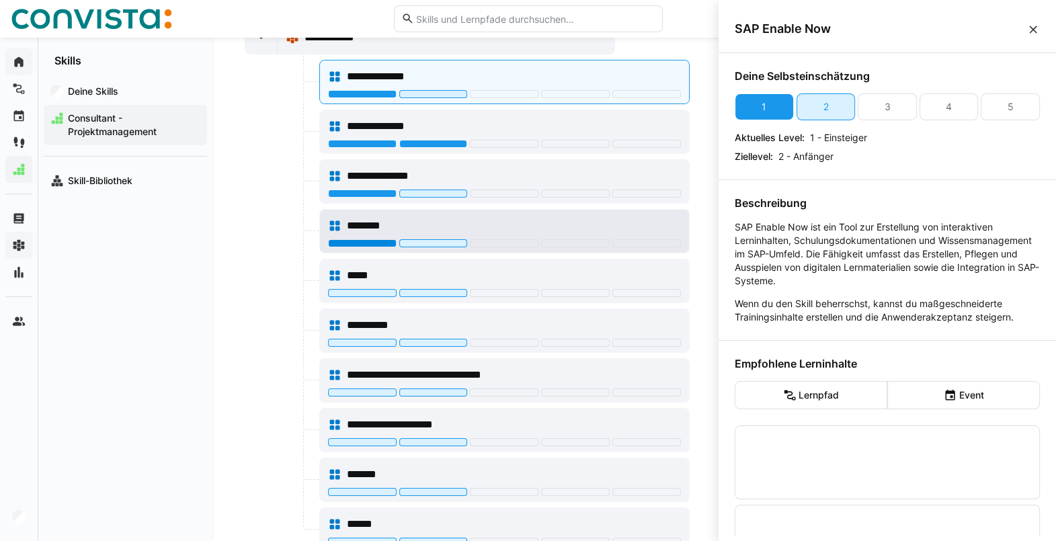
click at [371, 239] on div at bounding box center [362, 243] width 69 height 8
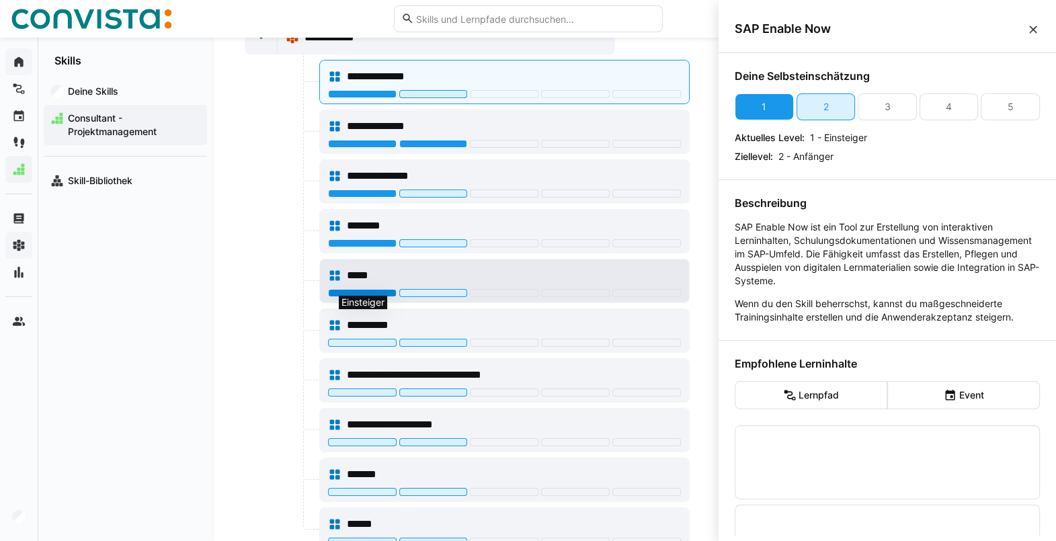
click at [370, 291] on div at bounding box center [362, 293] width 69 height 8
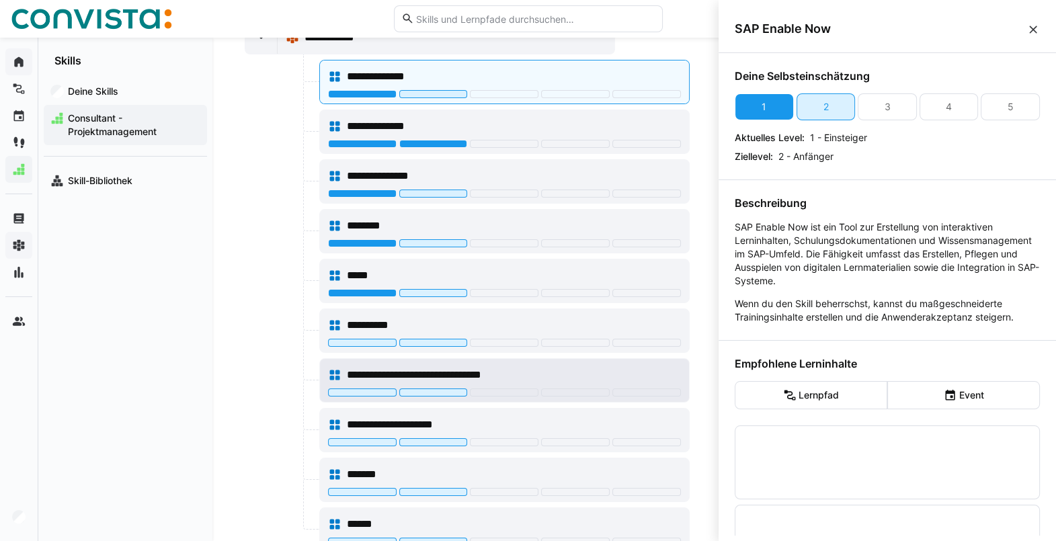
drag, startPoint x: 370, startPoint y: 337, endPoint x: 368, endPoint y: 391, distance: 54.4
click at [0, 0] on app-node-branches-component "**********" at bounding box center [0, 0] width 0 height 0
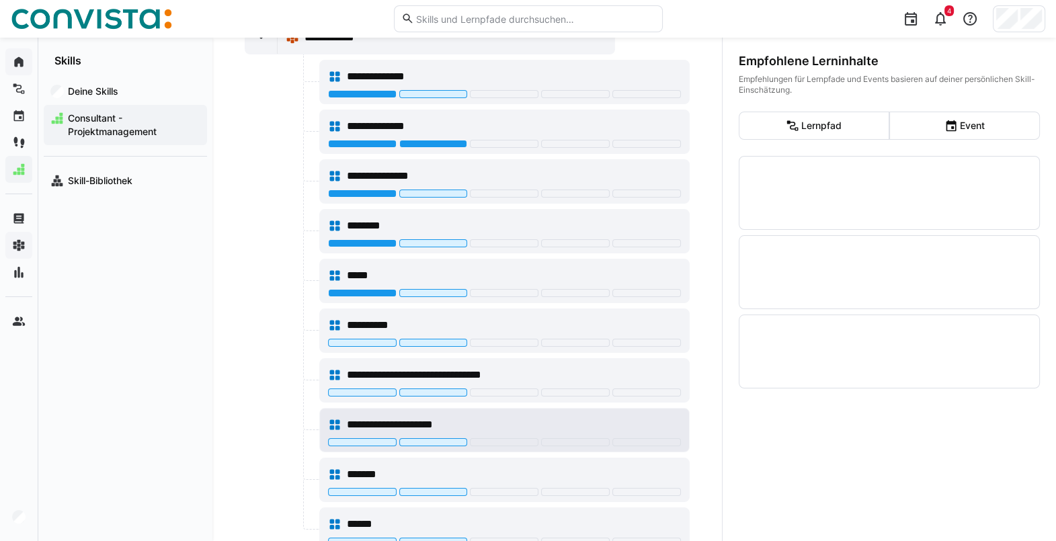
drag, startPoint x: 368, startPoint y: 391, endPoint x: 369, endPoint y: 430, distance: 39.0
click at [0, 0] on app-node-branches-component "**********" at bounding box center [0, 0] width 0 height 0
click at [369, 430] on div "**********" at bounding box center [504, 424] width 353 height 27
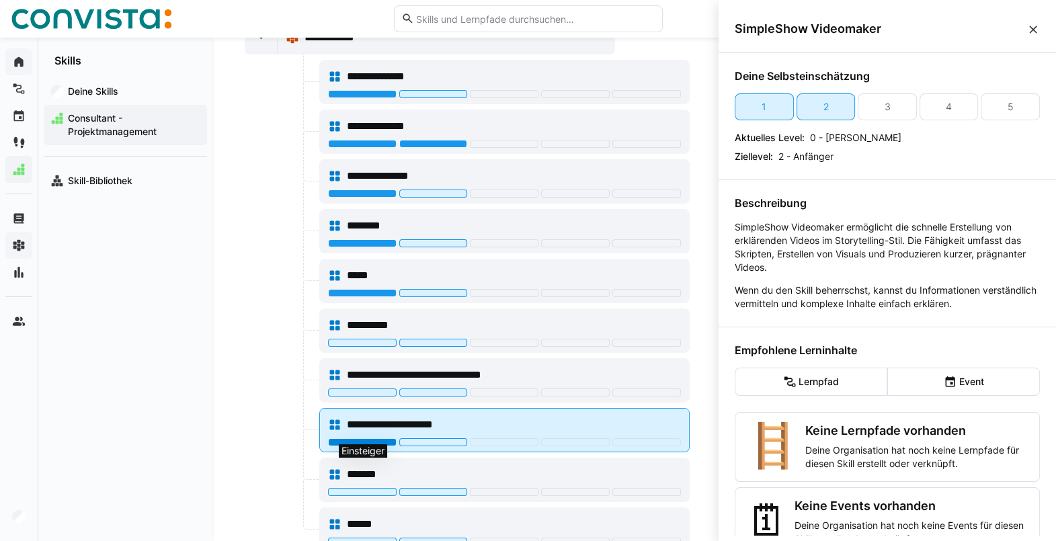
click at [370, 438] on div at bounding box center [362, 442] width 69 height 8
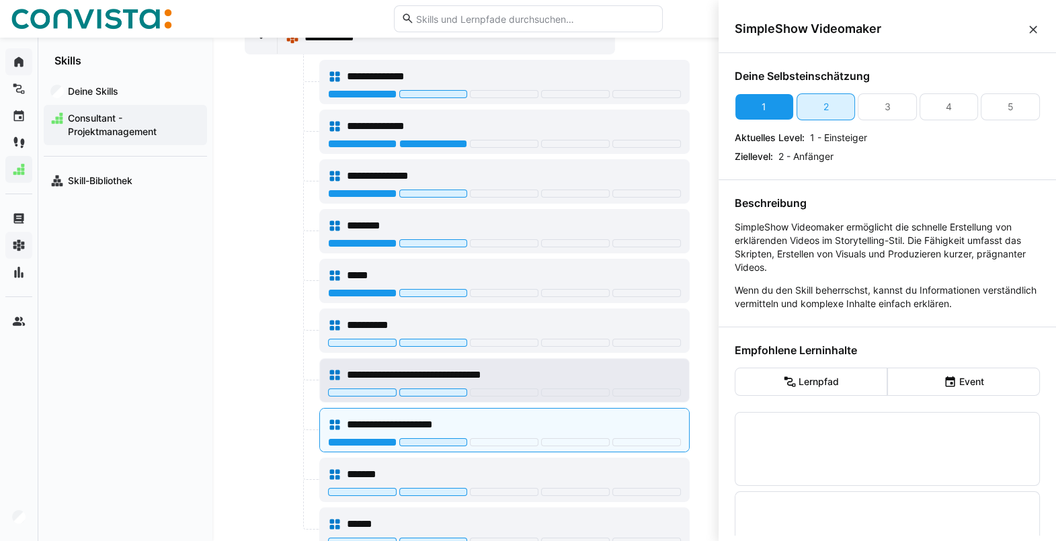
click at [381, 383] on div "**********" at bounding box center [504, 375] width 353 height 27
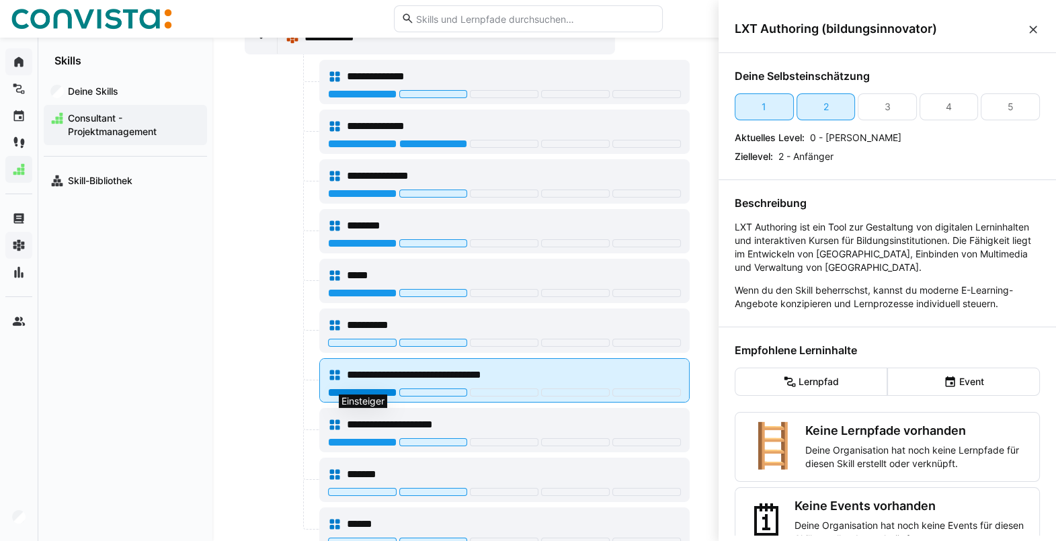
click at [386, 388] on div at bounding box center [362, 392] width 69 height 8
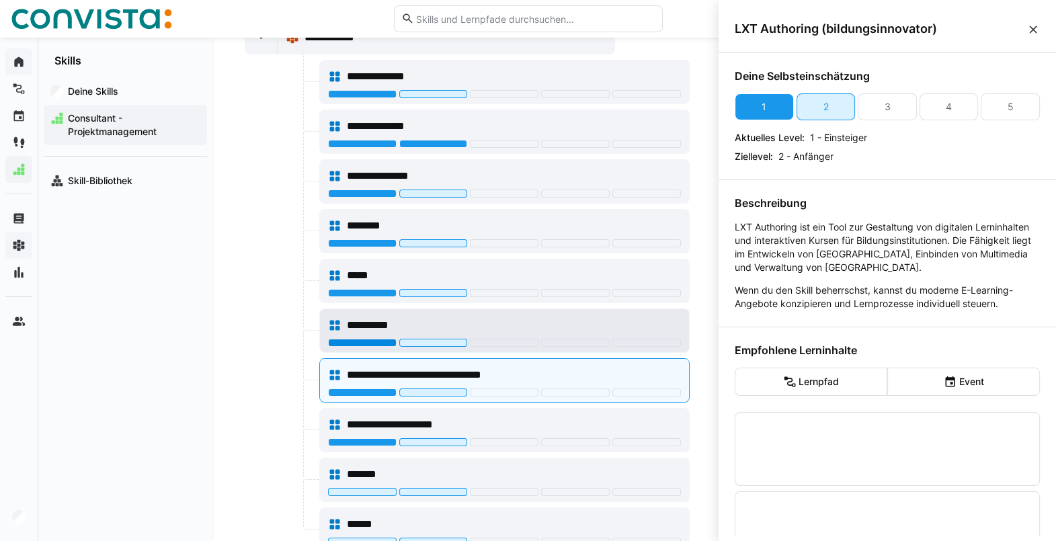
click at [386, 339] on div at bounding box center [362, 343] width 69 height 8
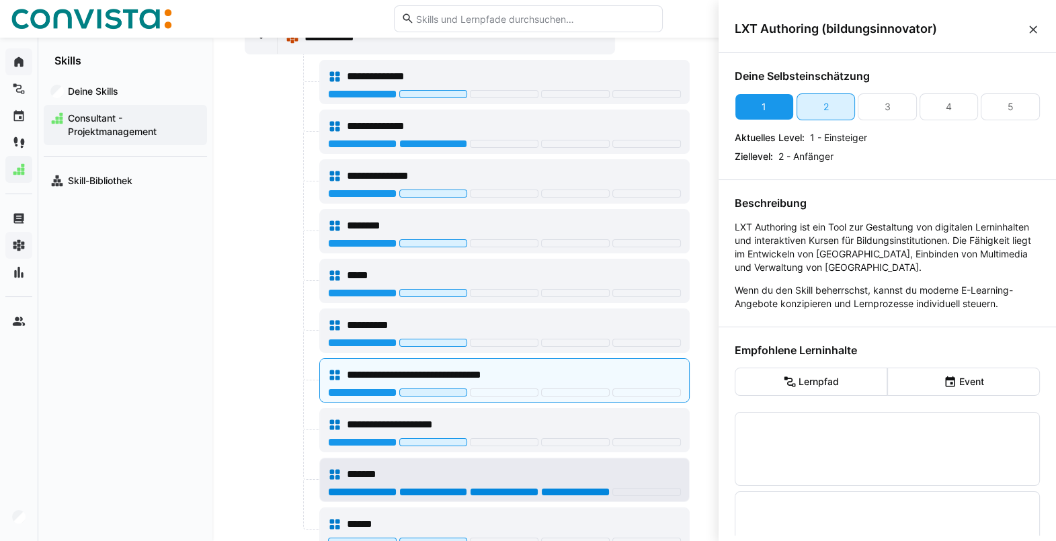
click at [563, 488] on div at bounding box center [575, 492] width 69 height 8
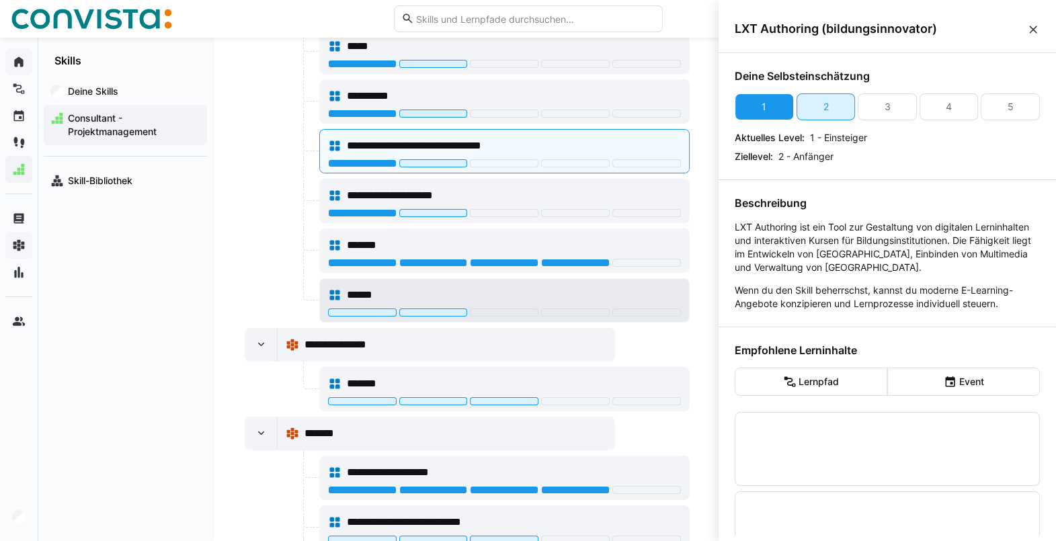
scroll to position [878, 0]
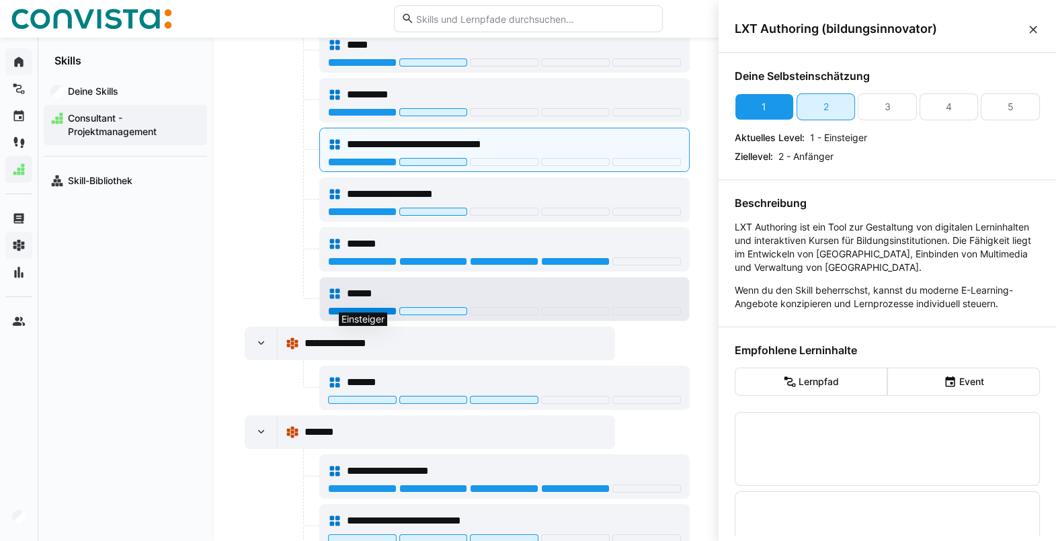
click at [392, 307] on div at bounding box center [362, 311] width 69 height 8
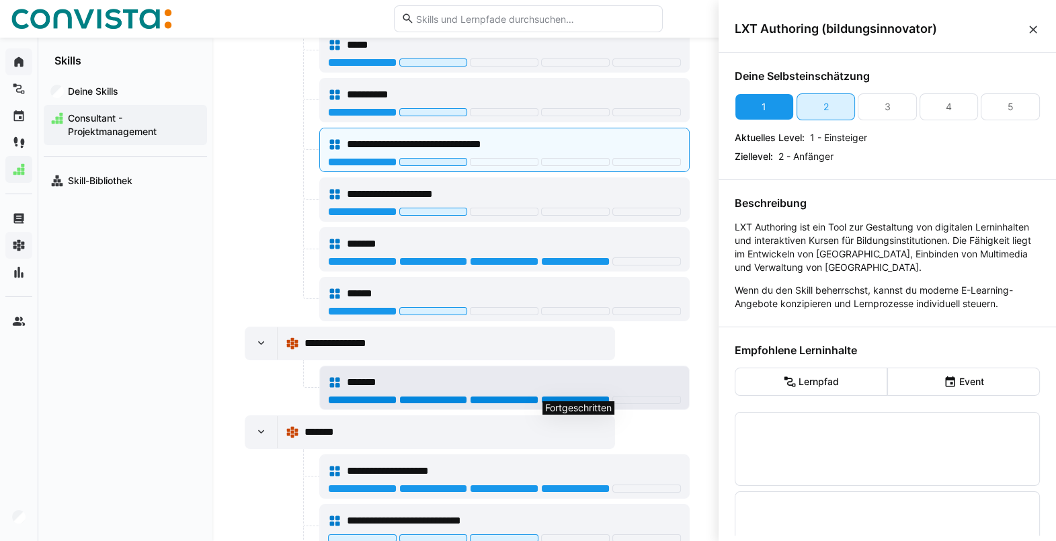
click at [603, 396] on div at bounding box center [575, 400] width 69 height 8
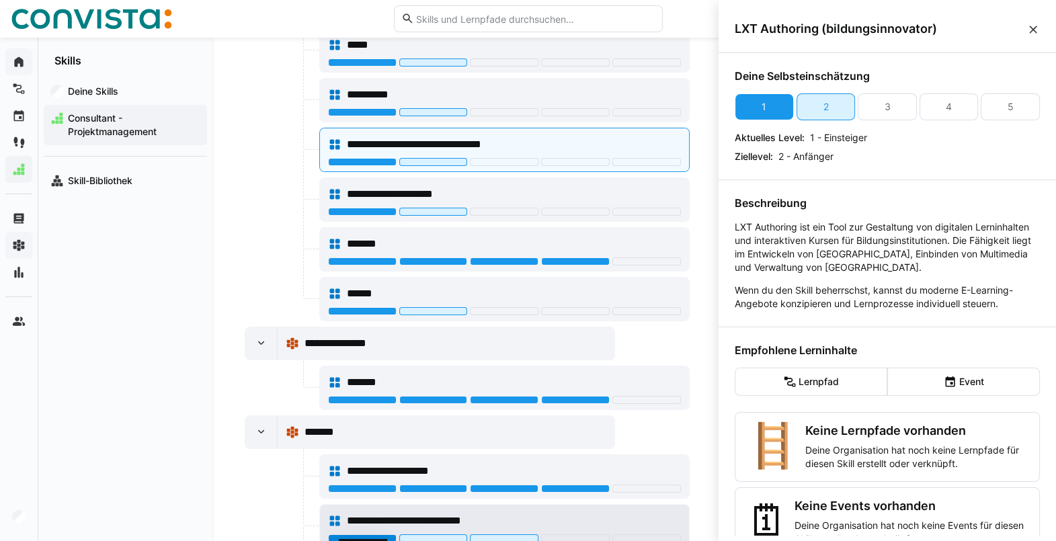
click at [389, 534] on div at bounding box center [362, 538] width 69 height 8
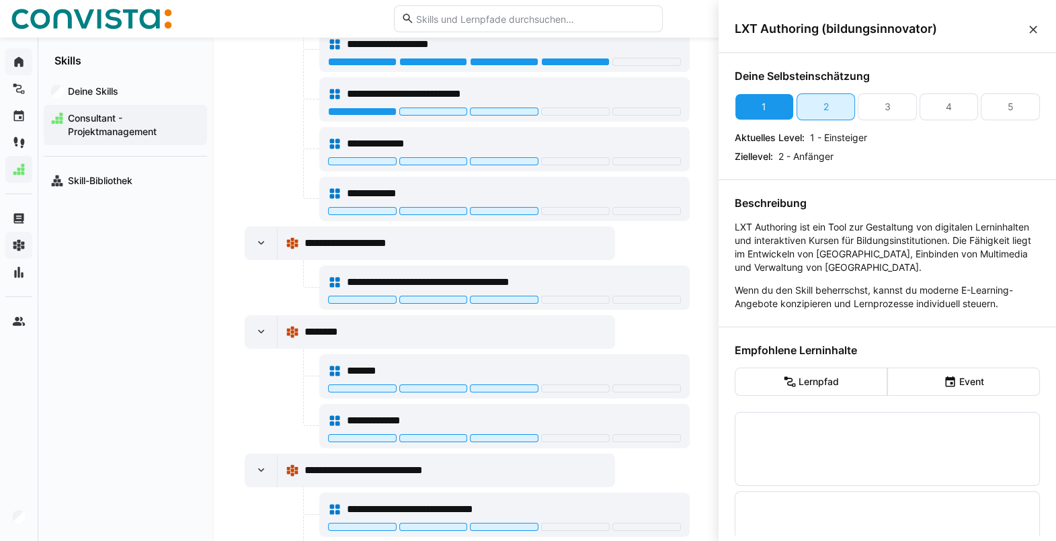
scroll to position [1312, 0]
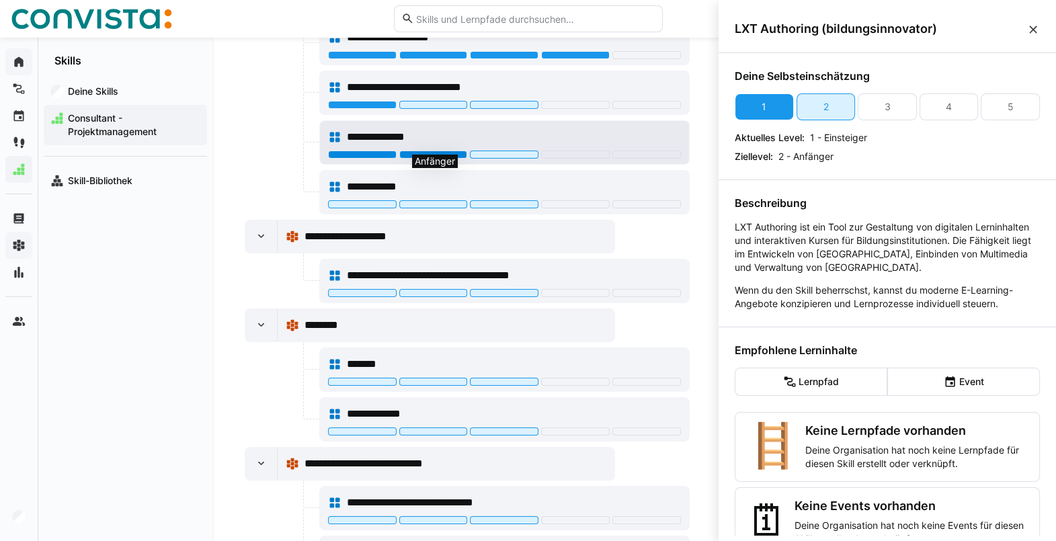
click at [443, 151] on div at bounding box center [433, 155] width 69 height 8
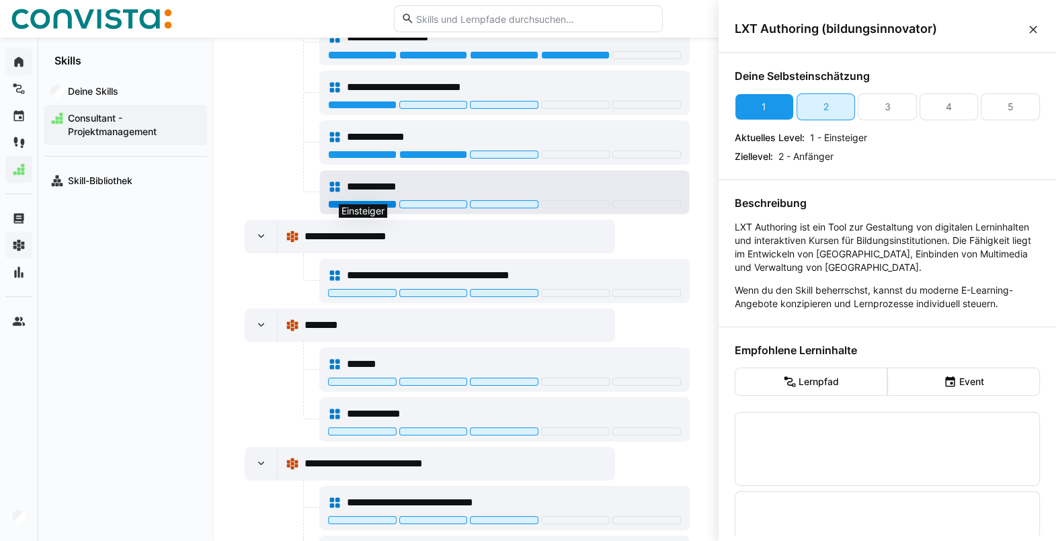
click at [386, 200] on div at bounding box center [362, 204] width 69 height 8
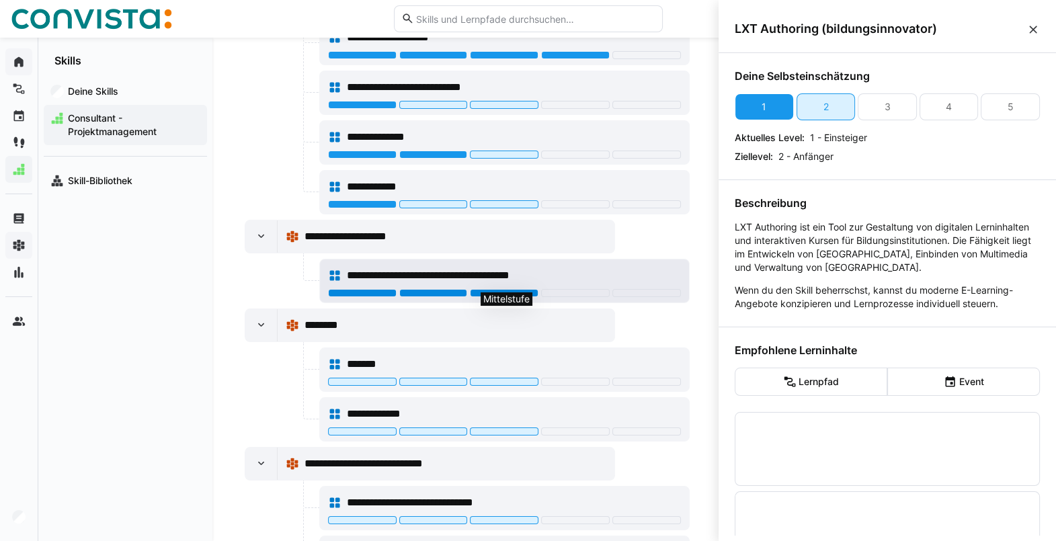
click at [510, 289] on div at bounding box center [504, 293] width 69 height 8
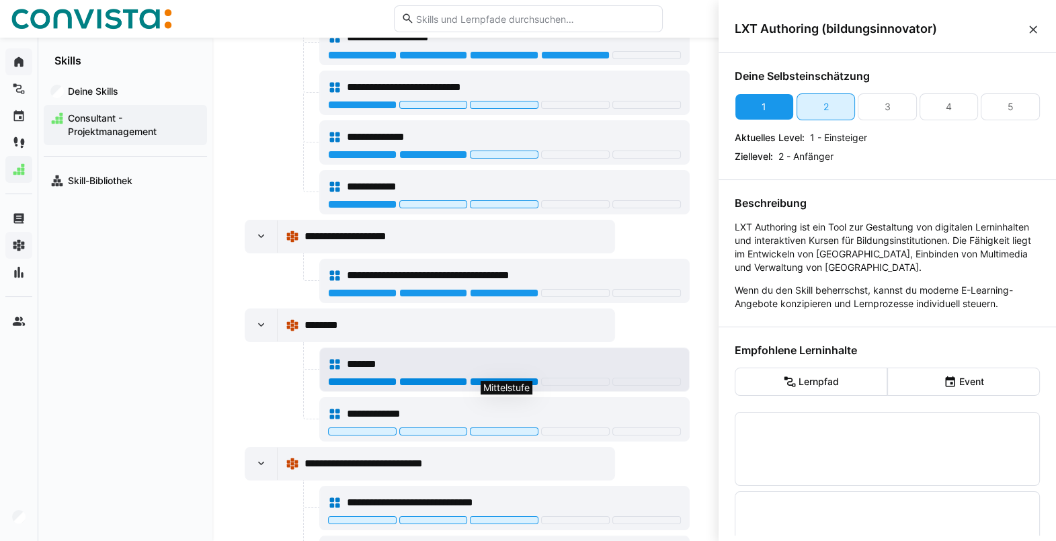
click at [514, 378] on div at bounding box center [504, 382] width 69 height 8
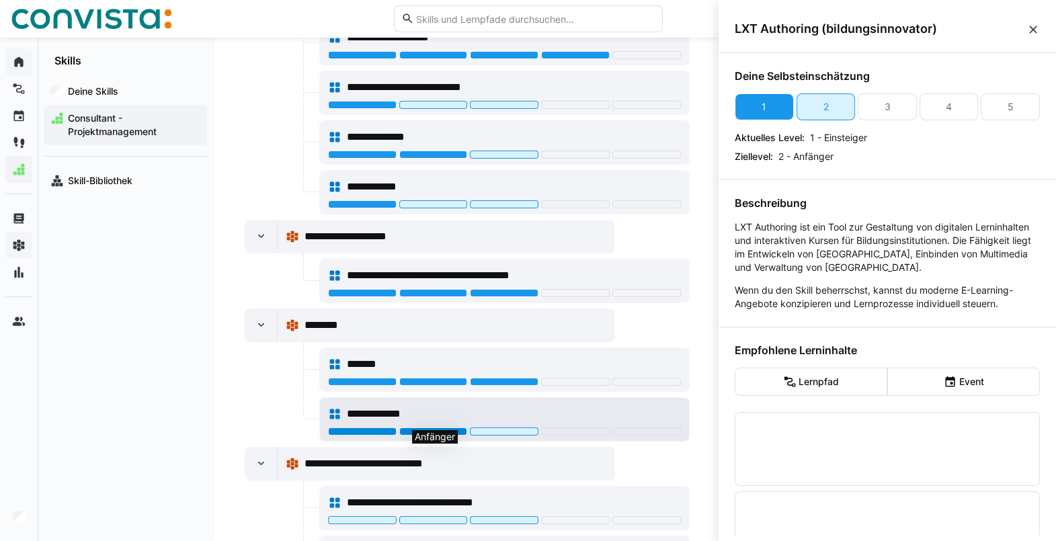
click at [414, 427] on div at bounding box center [433, 431] width 69 height 8
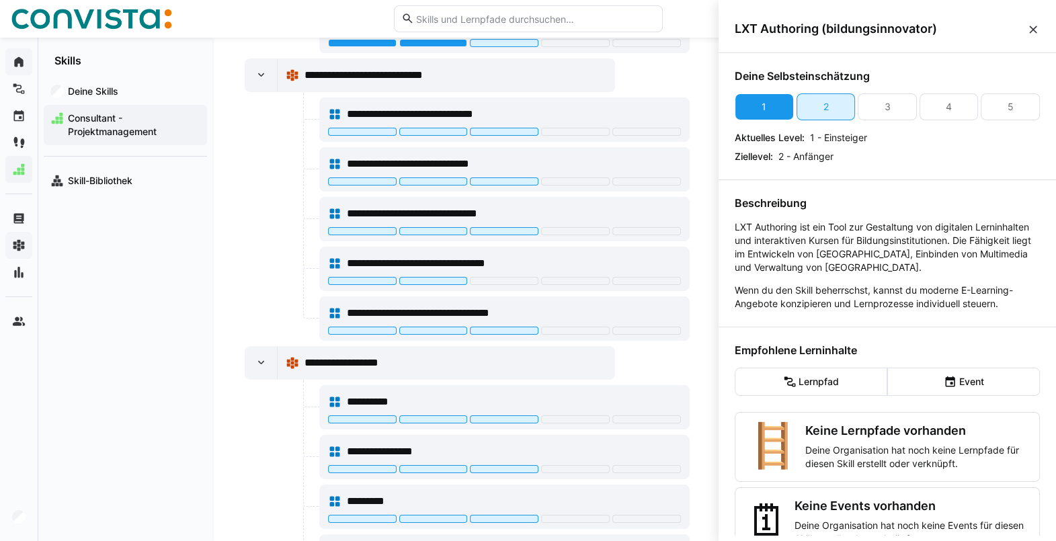
scroll to position [1703, 0]
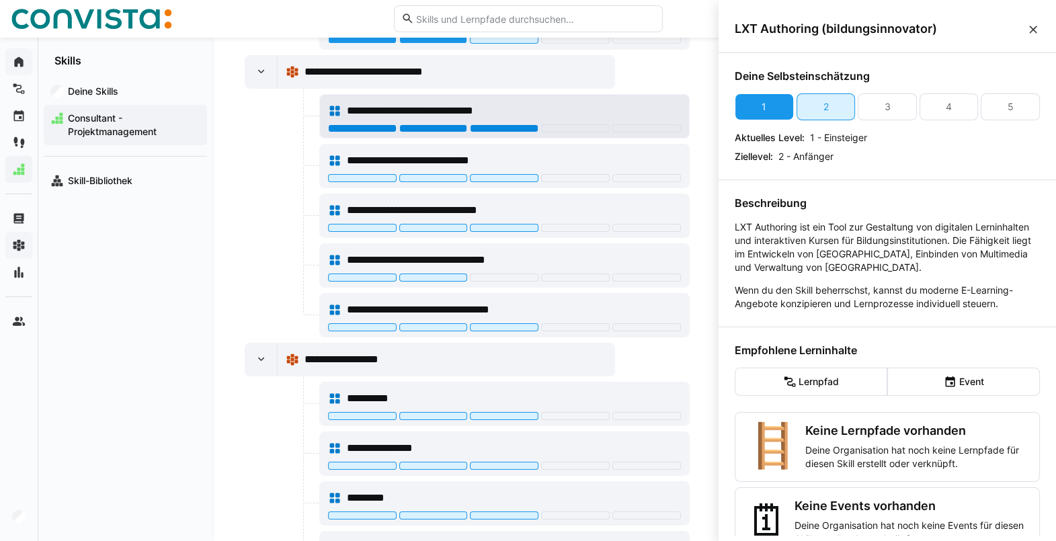
click at [477, 124] on div at bounding box center [504, 128] width 69 height 8
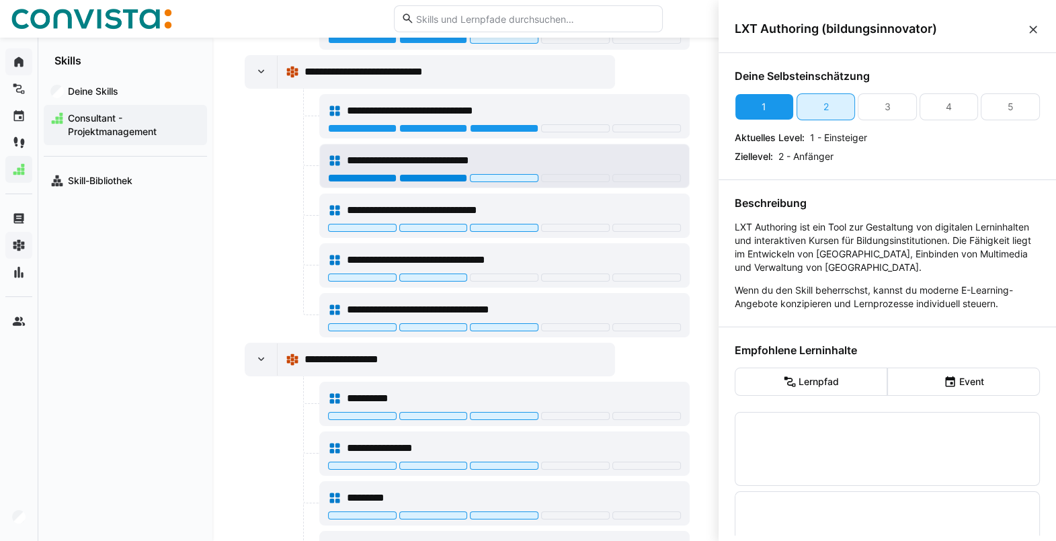
click at [456, 174] on div at bounding box center [433, 178] width 69 height 8
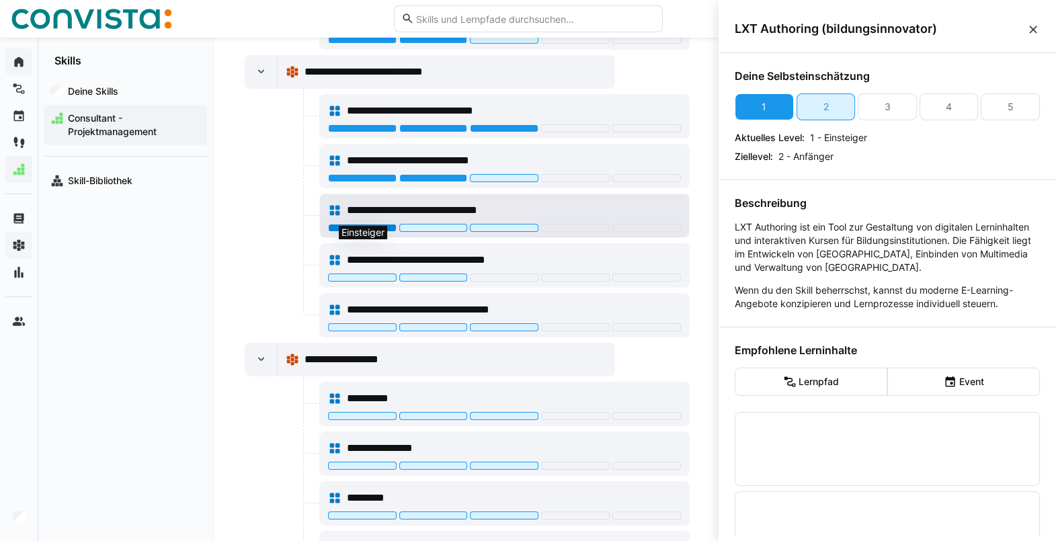
click at [383, 224] on div at bounding box center [362, 228] width 69 height 8
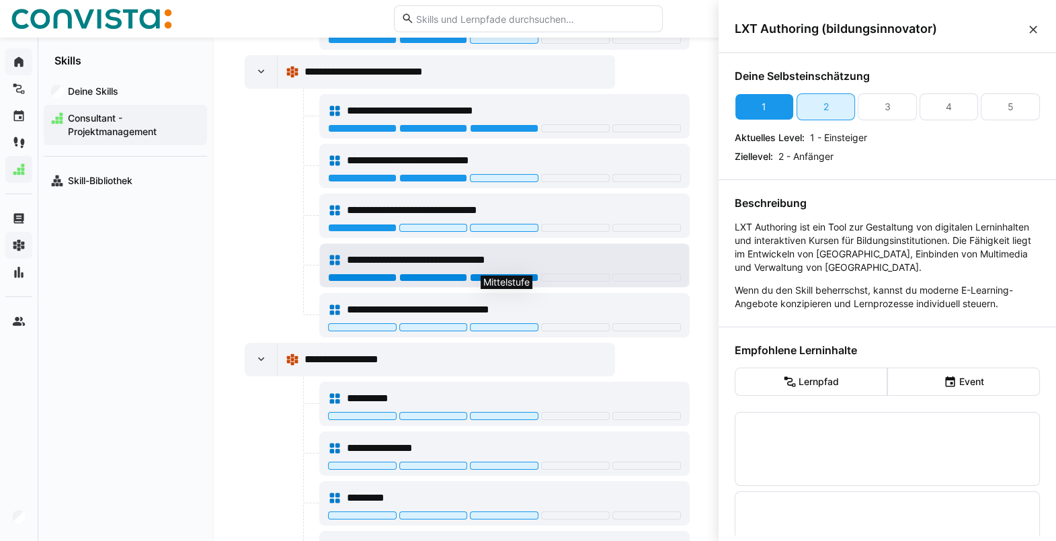
click at [497, 273] on div at bounding box center [504, 277] width 69 height 8
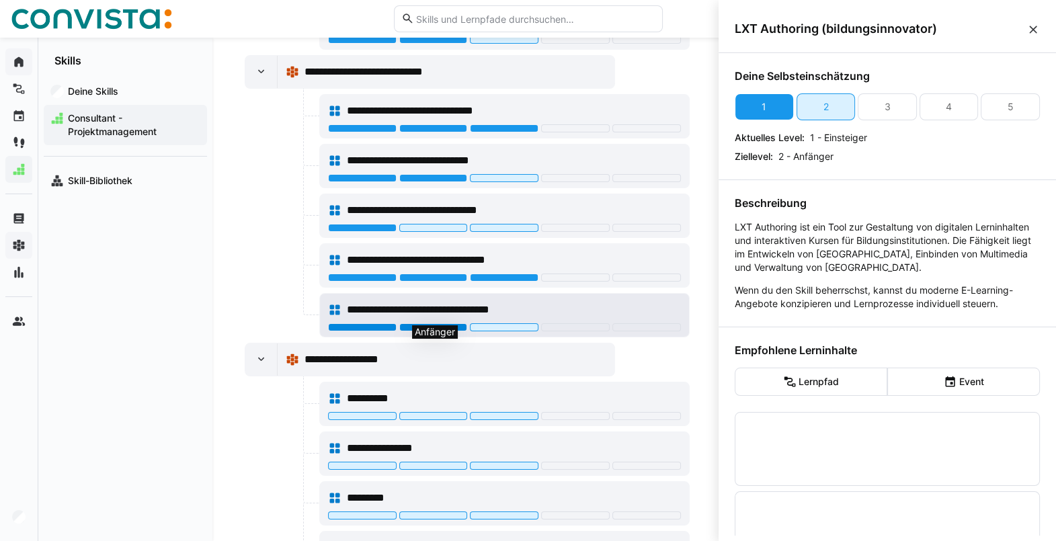
click at [426, 323] on div at bounding box center [433, 327] width 69 height 8
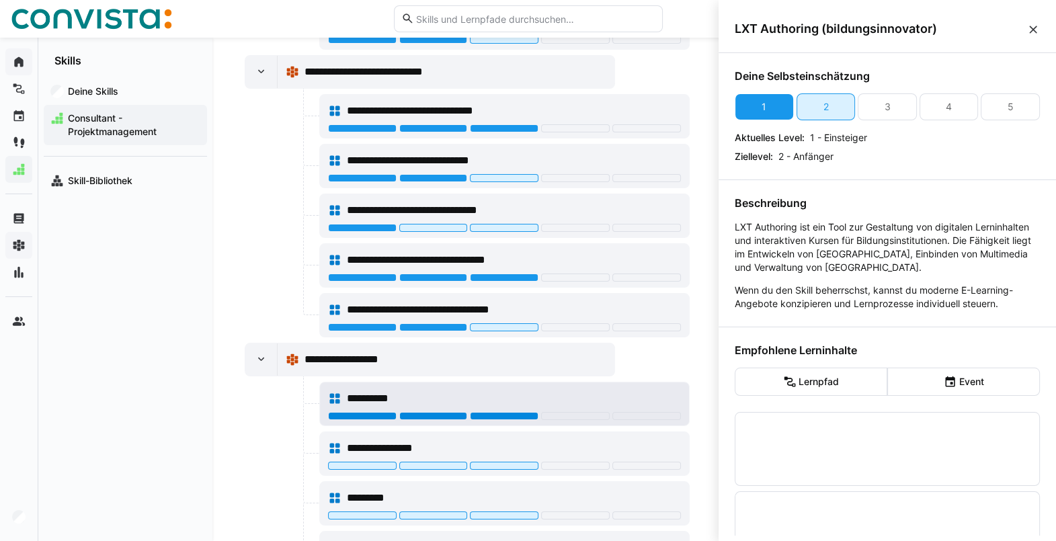
click at [523, 412] on div at bounding box center [504, 416] width 69 height 8
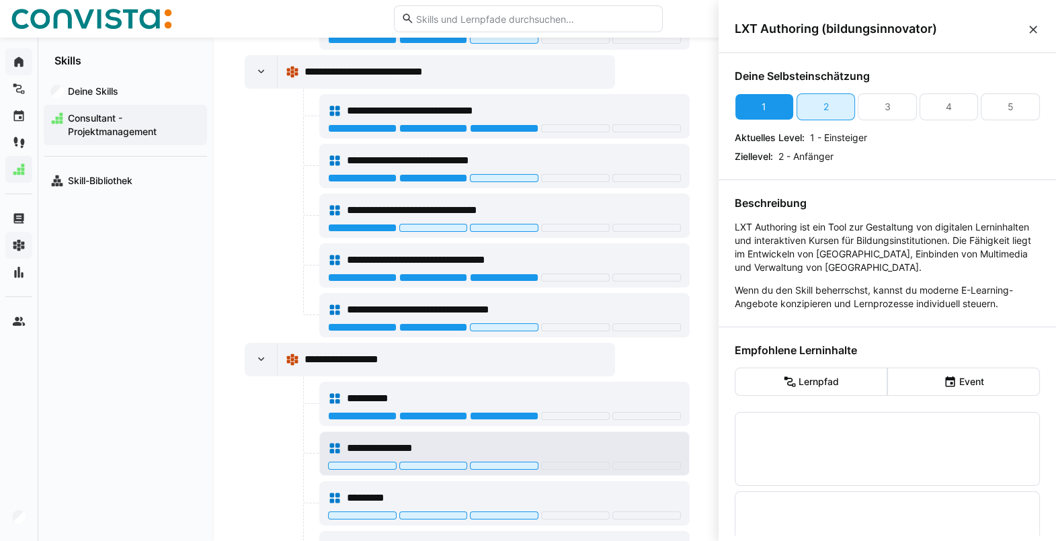
click at [519, 462] on div at bounding box center [504, 467] width 353 height 11
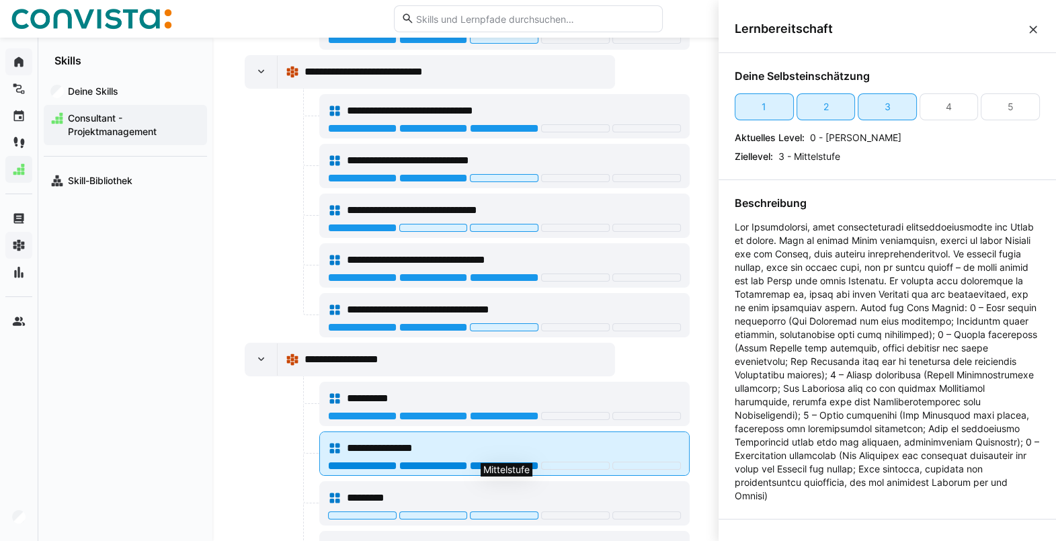
click at [517, 462] on div at bounding box center [504, 466] width 69 height 8
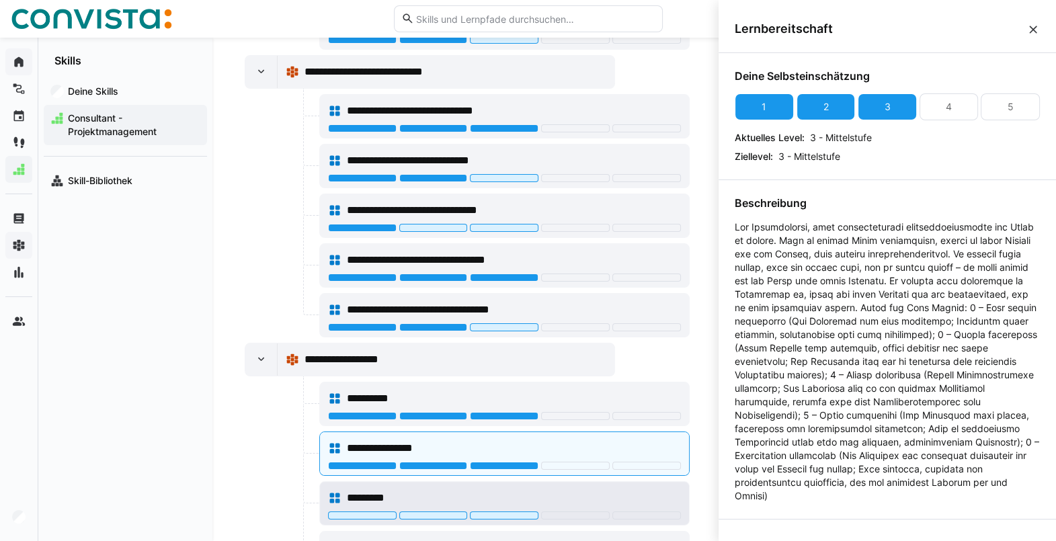
click at [517, 511] on div at bounding box center [504, 516] width 353 height 11
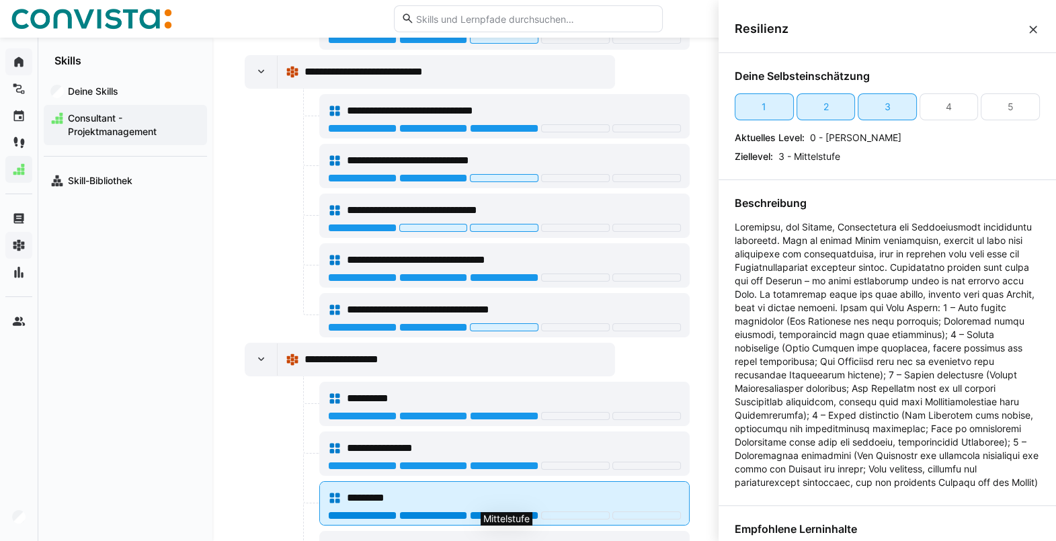
click at [509, 511] on div at bounding box center [504, 515] width 69 height 8
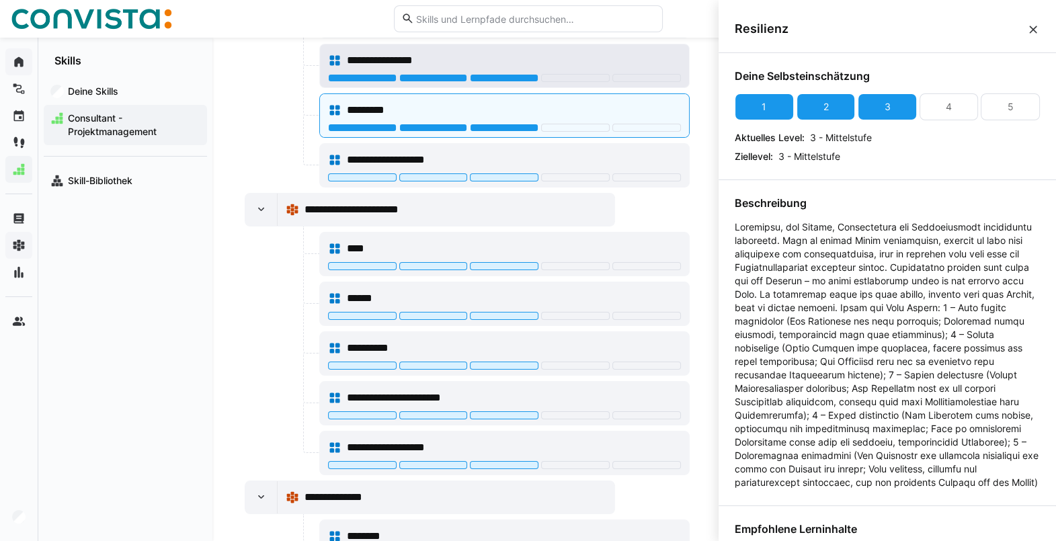
scroll to position [2104, 0]
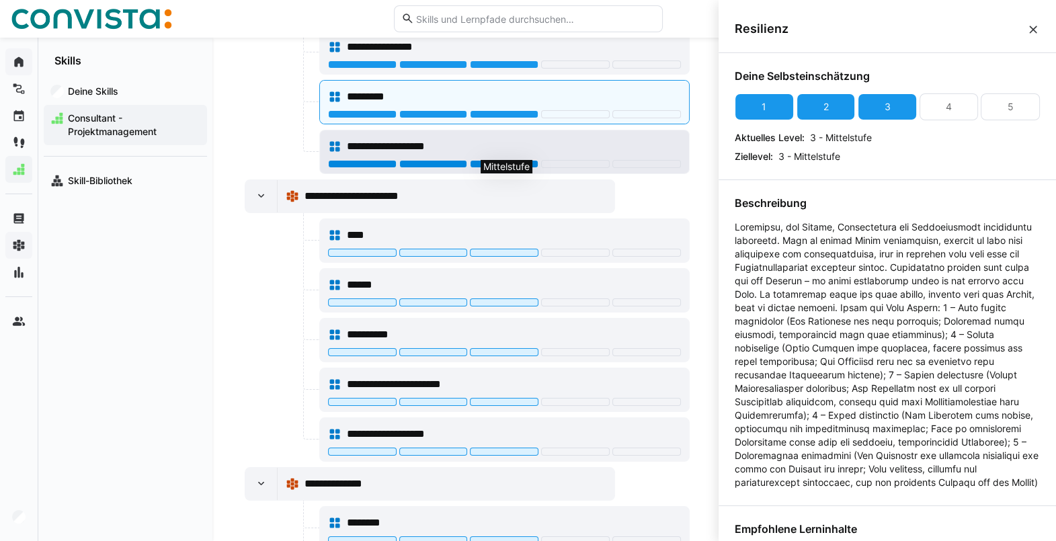
click at [521, 160] on div at bounding box center [504, 164] width 69 height 8
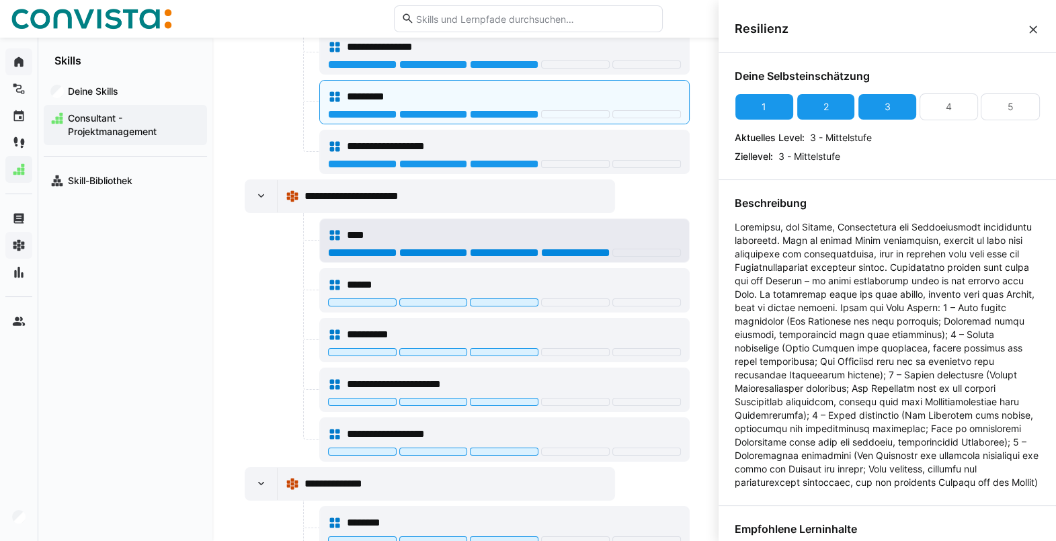
click at [572, 249] on div at bounding box center [575, 253] width 69 height 8
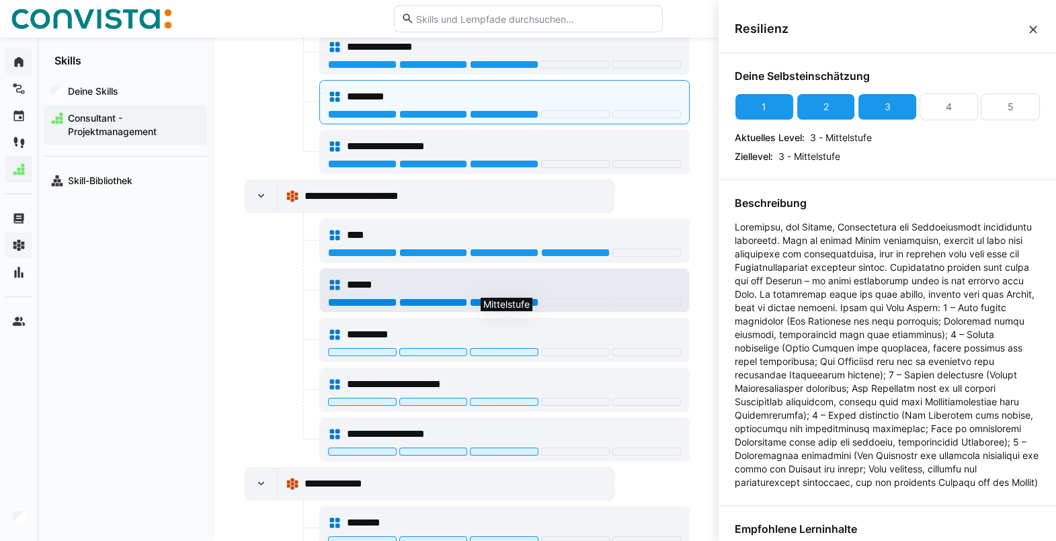
click at [507, 298] on div at bounding box center [504, 302] width 69 height 8
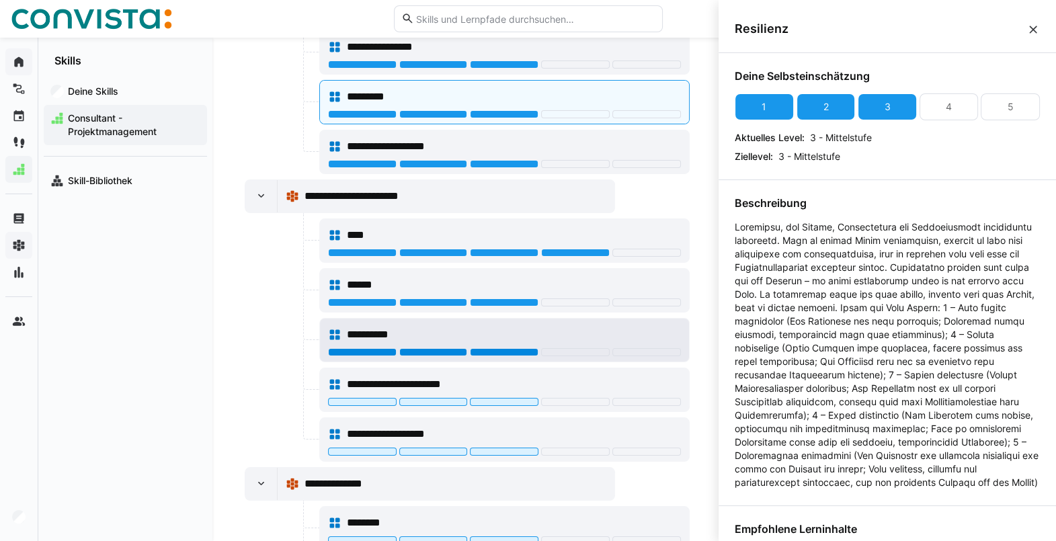
click at [493, 348] on div at bounding box center [504, 352] width 69 height 8
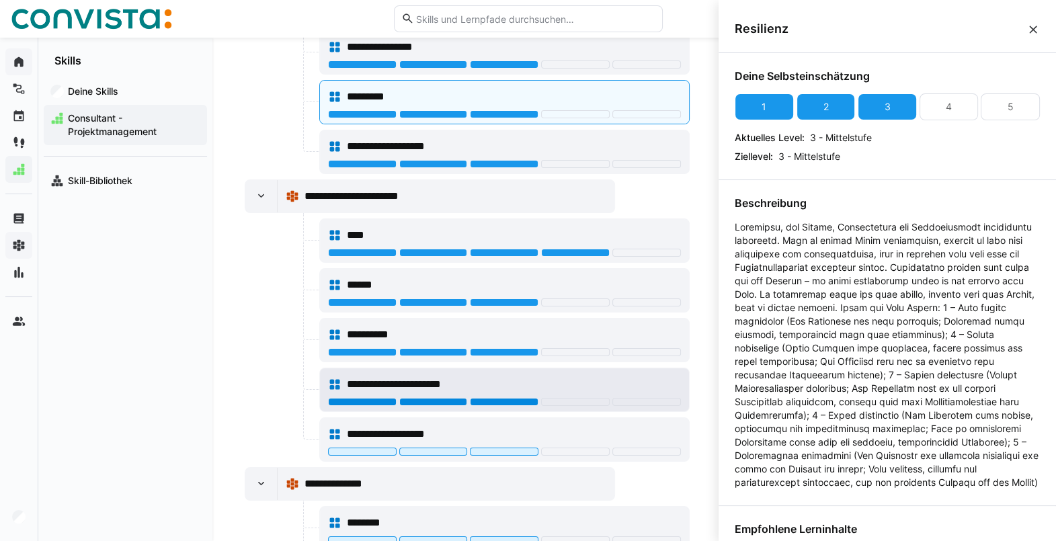
click at [501, 398] on div at bounding box center [504, 402] width 69 height 8
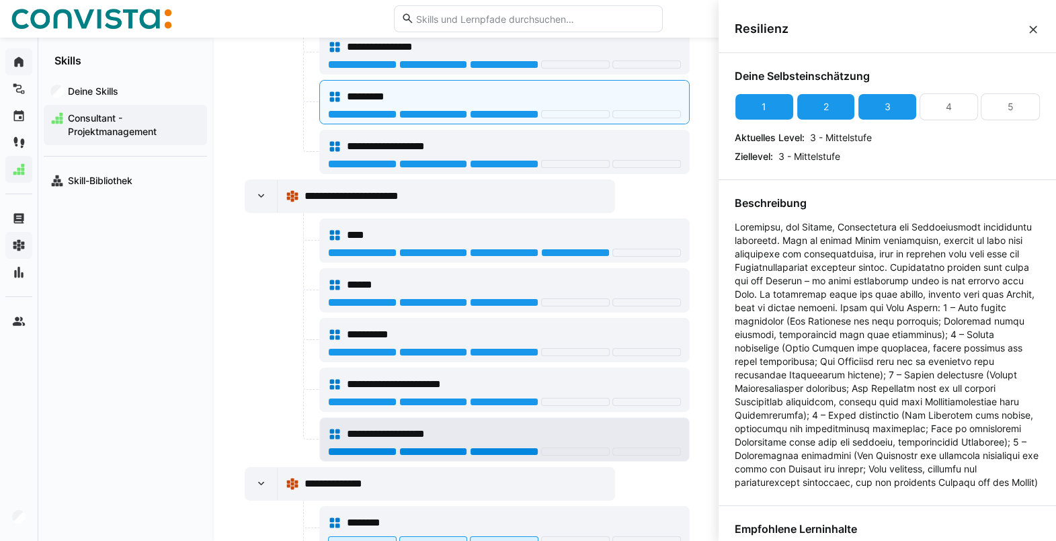
click at [507, 448] on div at bounding box center [504, 452] width 69 height 8
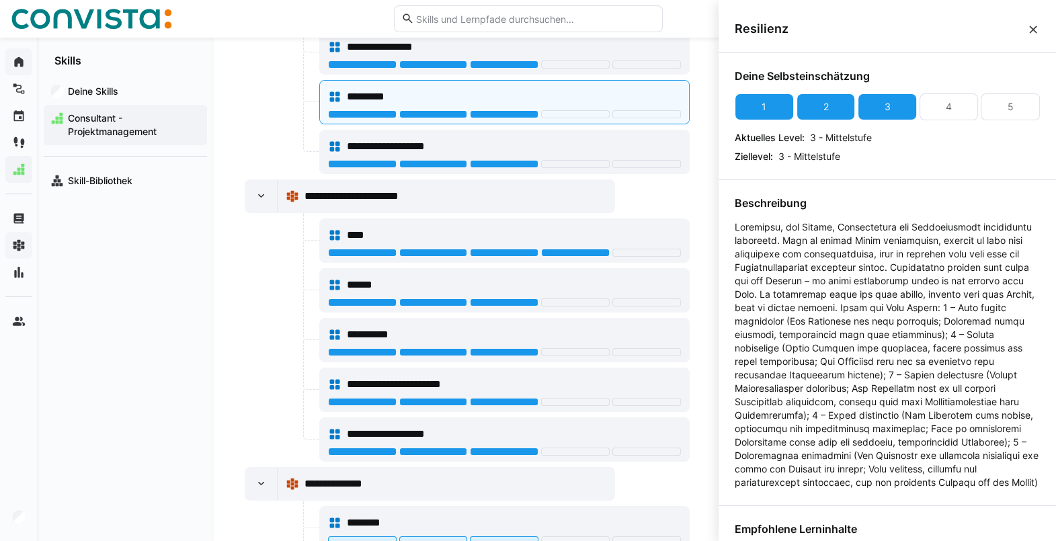
scroll to position [2282, 0]
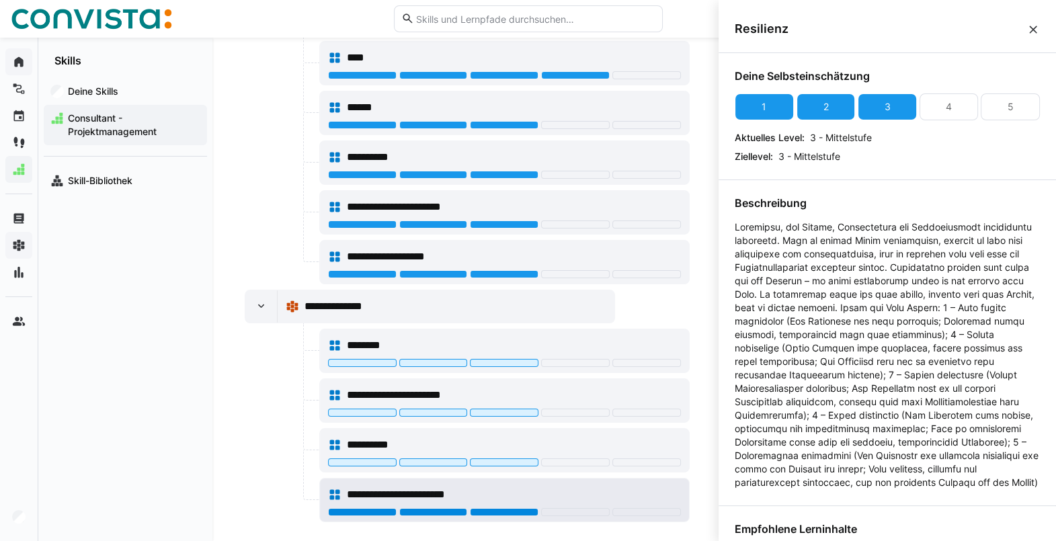
click at [517, 508] on div at bounding box center [504, 512] width 69 height 8
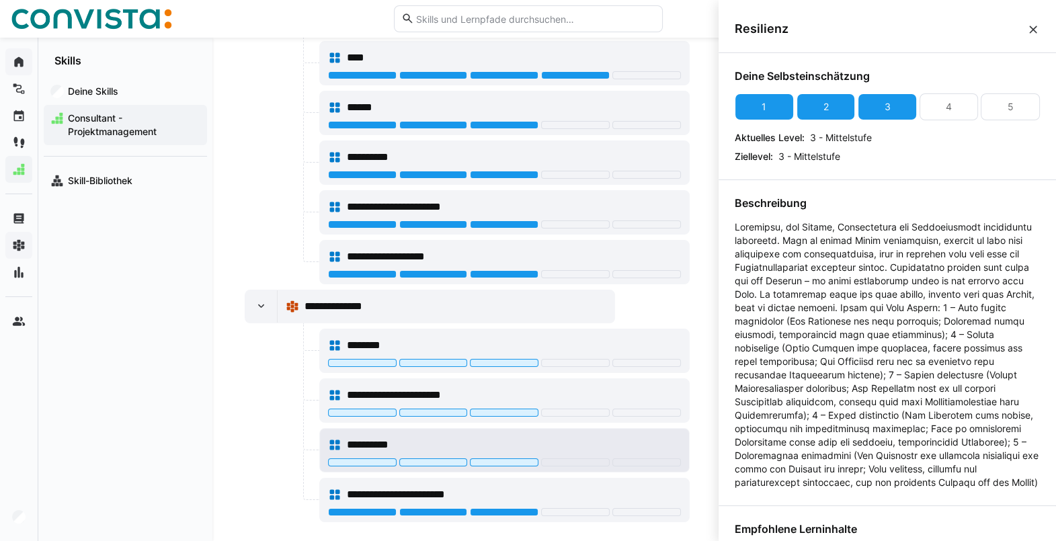
click at [518, 444] on div "**********" at bounding box center [504, 444] width 353 height 27
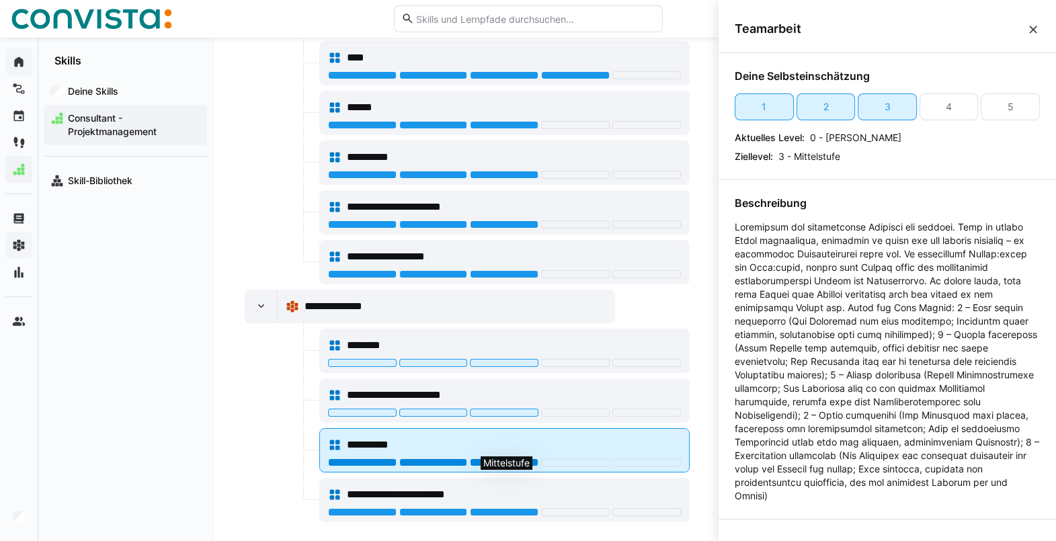
click at [525, 458] on div at bounding box center [504, 462] width 69 height 8
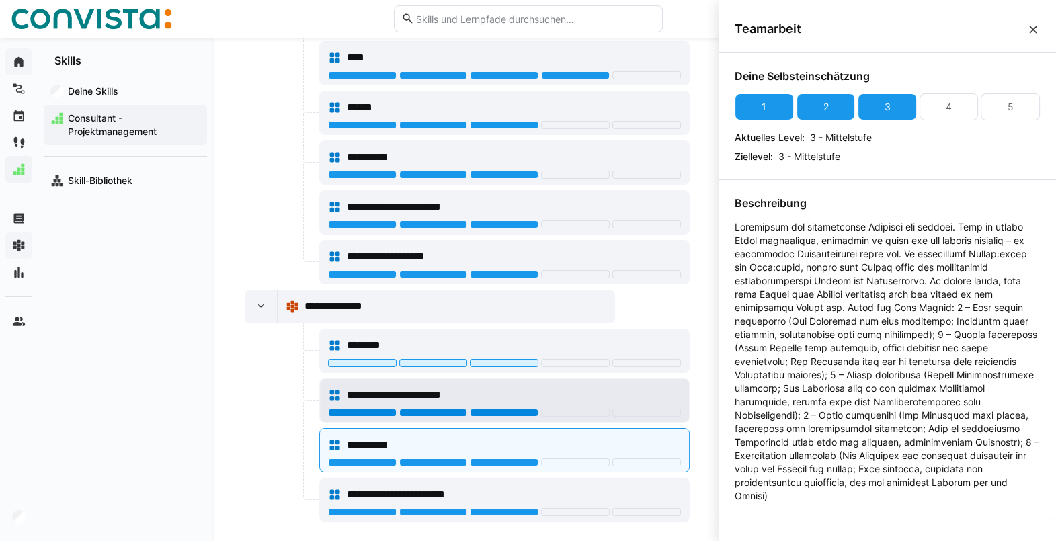
click at [517, 409] on div at bounding box center [504, 413] width 69 height 8
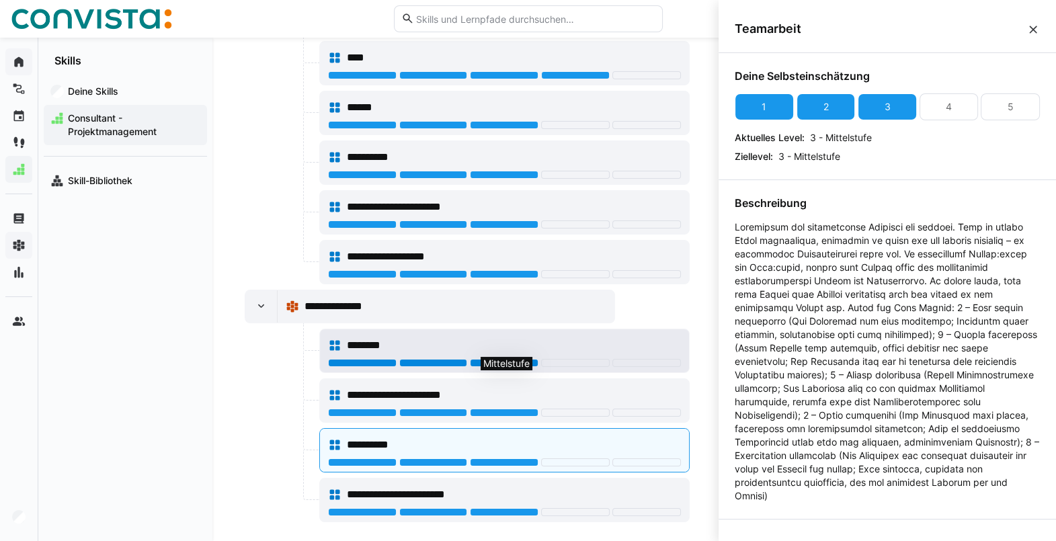
click at [512, 359] on div at bounding box center [504, 363] width 69 height 8
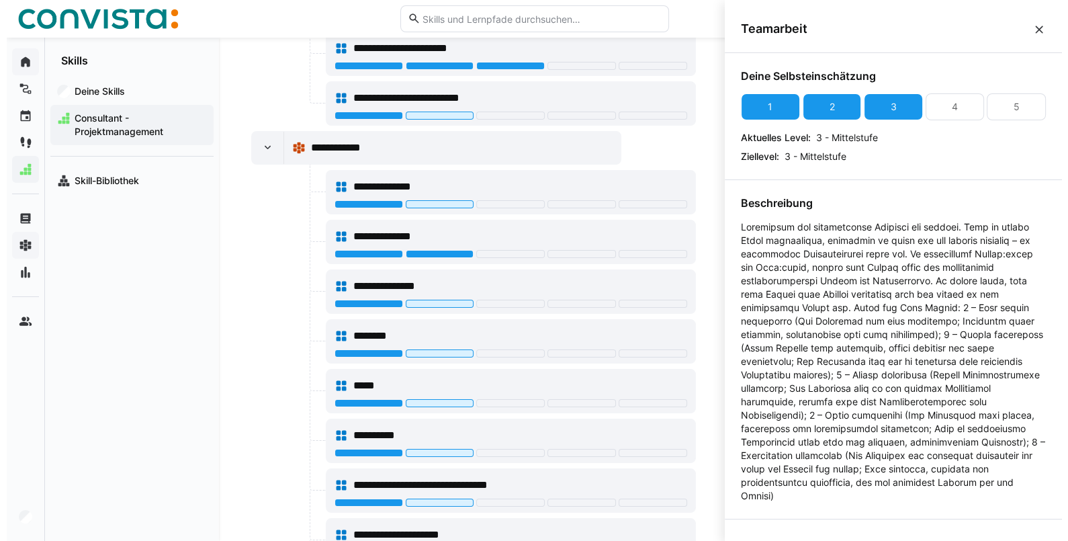
scroll to position [0, 0]
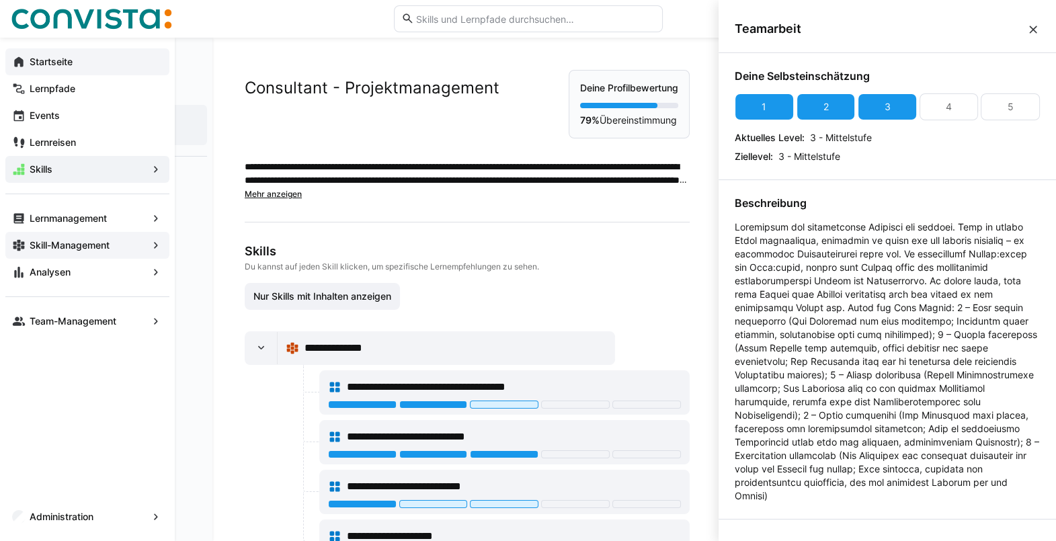
click at [26, 63] on div "Startseite" at bounding box center [87, 61] width 164 height 27
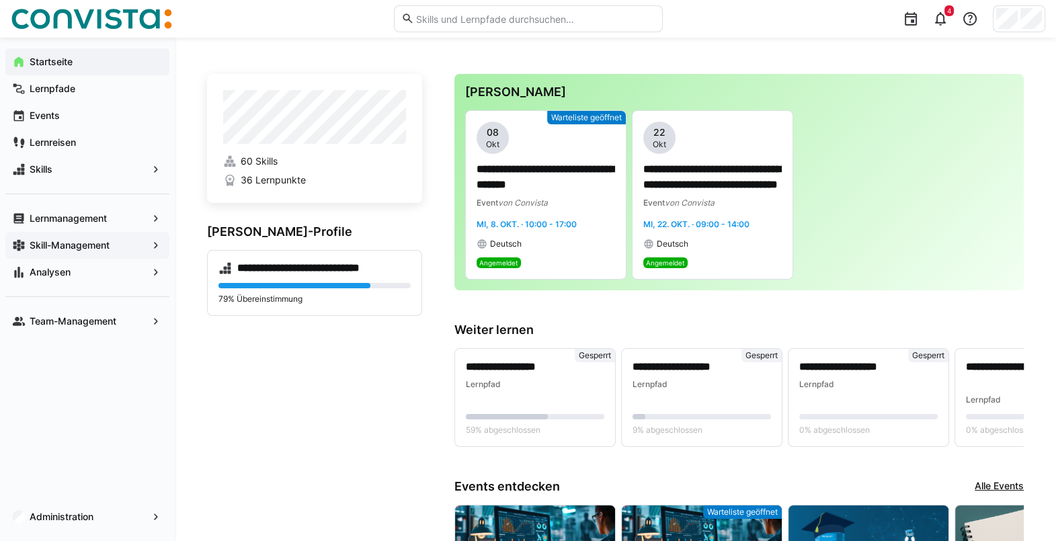
click at [0, 0] on app-navigation-label "Skill-Management" at bounding box center [0, 0] width 0 height 0
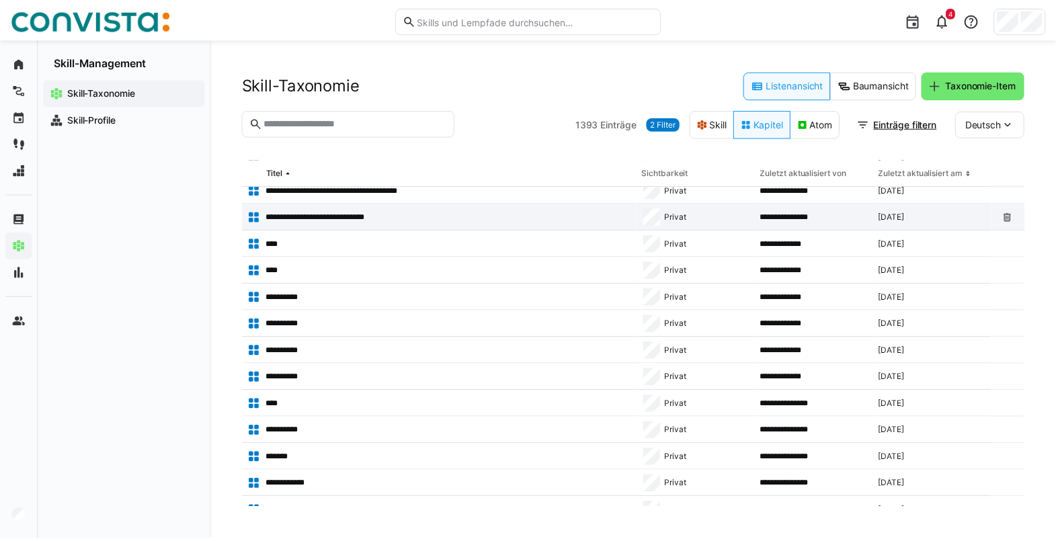
scroll to position [152, 0]
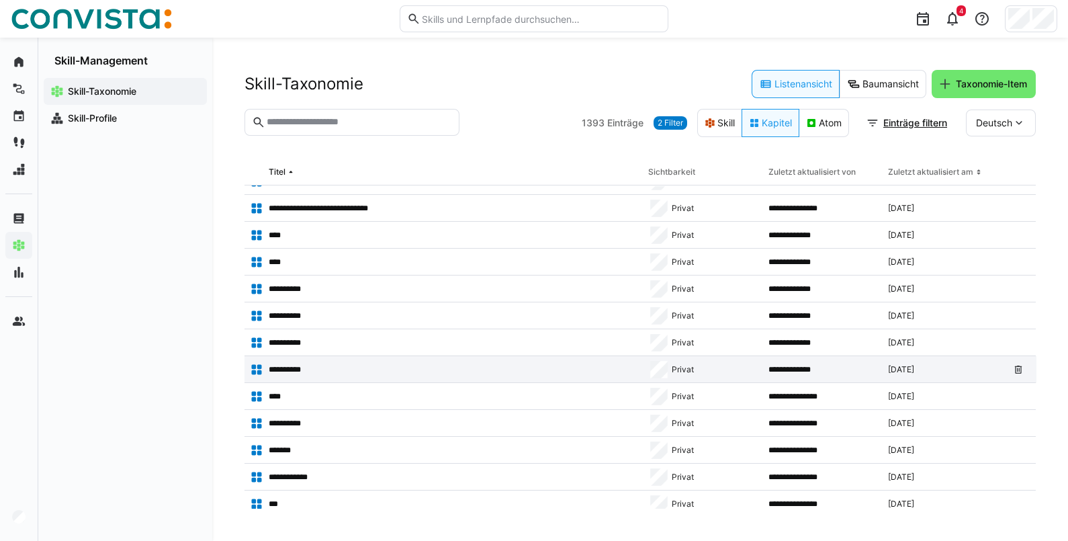
click at [778, 368] on span "**********" at bounding box center [797, 369] width 56 height 11
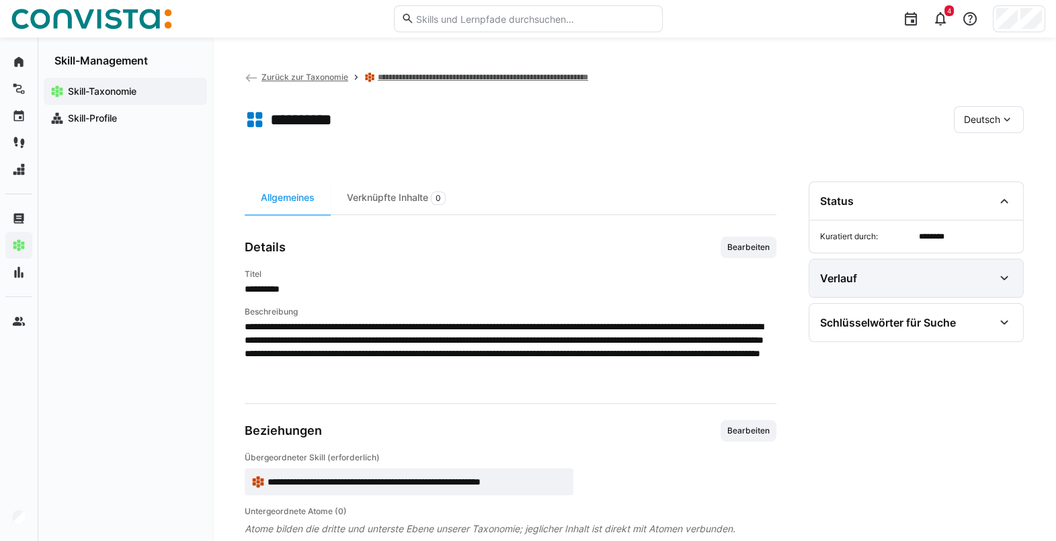
click at [941, 294] on div "Verlauf" at bounding box center [916, 278] width 214 height 38
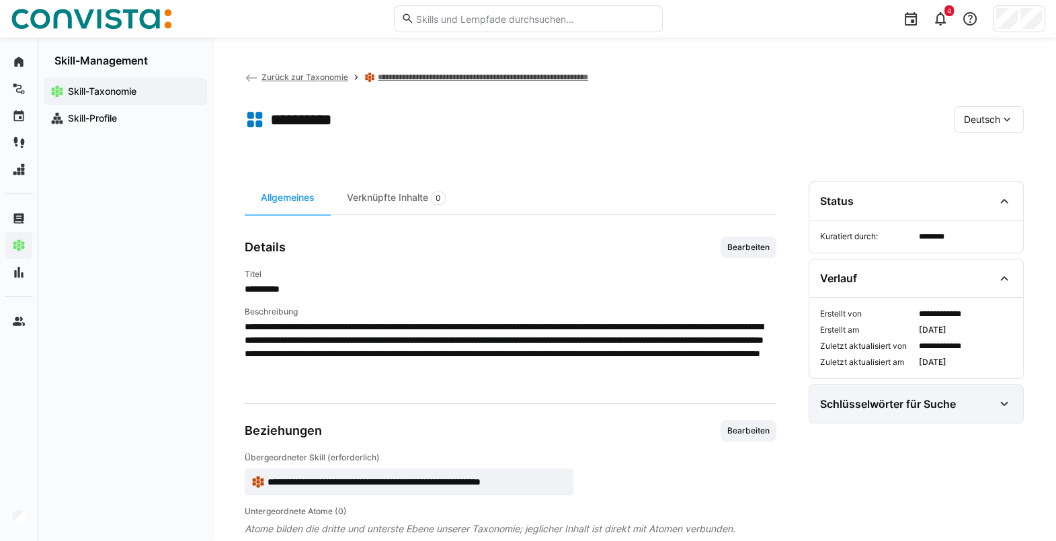
click at [964, 403] on div "Schlüsselwörter für Suche" at bounding box center [906, 404] width 173 height 16
click at [974, 416] on div "Schlüsselwörter für Suche" at bounding box center [916, 404] width 214 height 38
